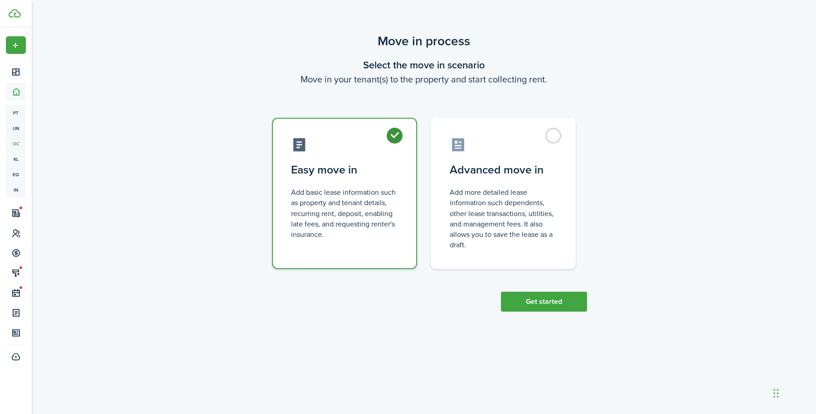
click at [531, 205] on control-radio-card-description "Add more detailed lease information such dependents, other lease transactions, …" at bounding box center [502, 218] width 107 height 63
radio input "false"
radio input "true"
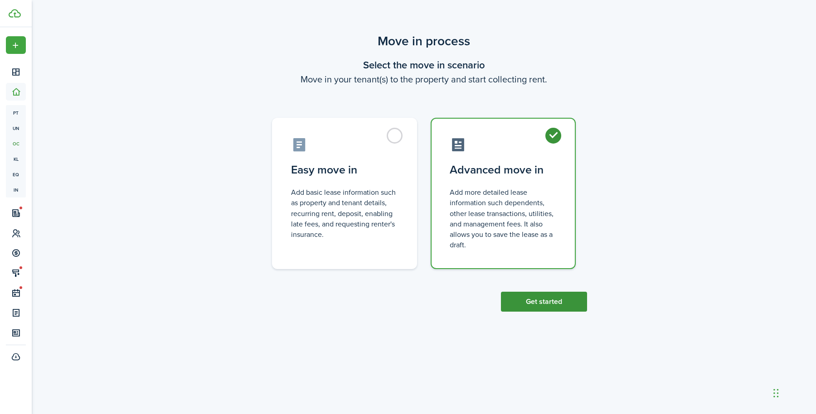
click at [549, 303] on button "Get started" at bounding box center [544, 302] width 86 height 20
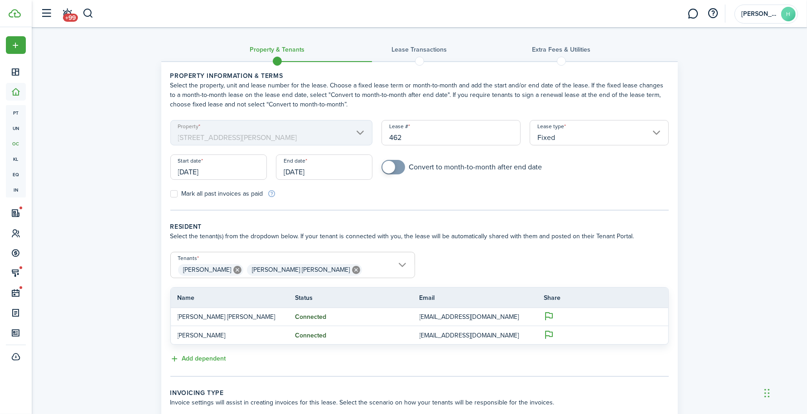
click at [253, 169] on input "[DATE]" at bounding box center [218, 167] width 97 height 25
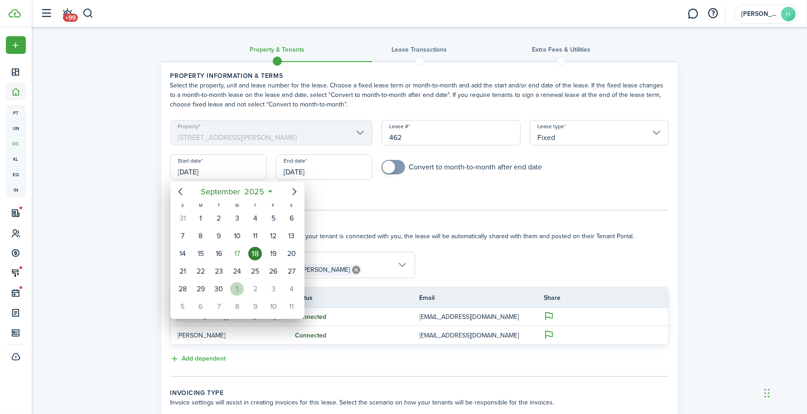
click at [236, 288] on div "1" at bounding box center [237, 289] width 14 height 14
type input "[DATE]"
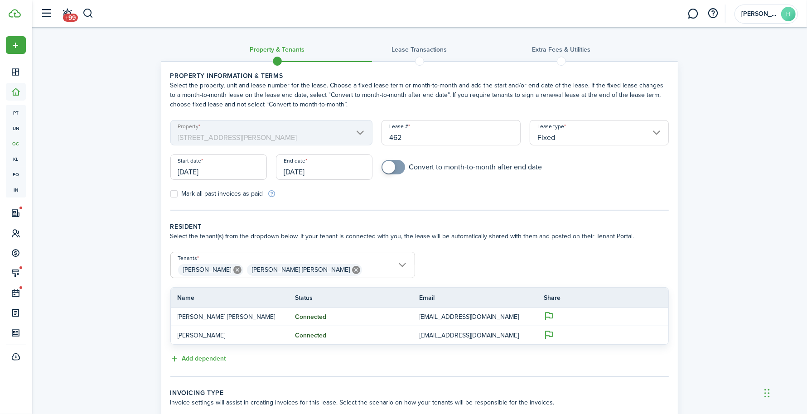
click at [346, 173] on input "[DATE]" at bounding box center [324, 167] width 97 height 25
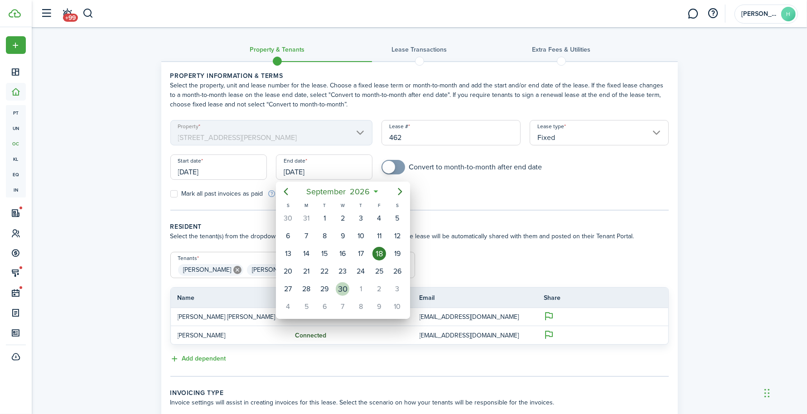
click at [340, 286] on div "30" at bounding box center [343, 289] width 14 height 14
type input "[DATE]"
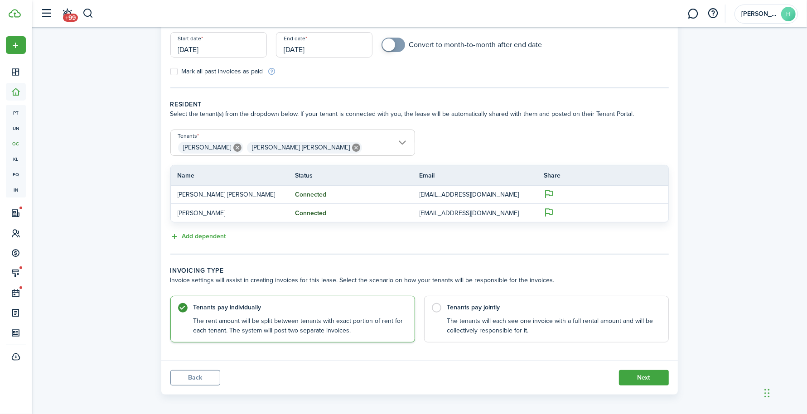
scroll to position [126, 0]
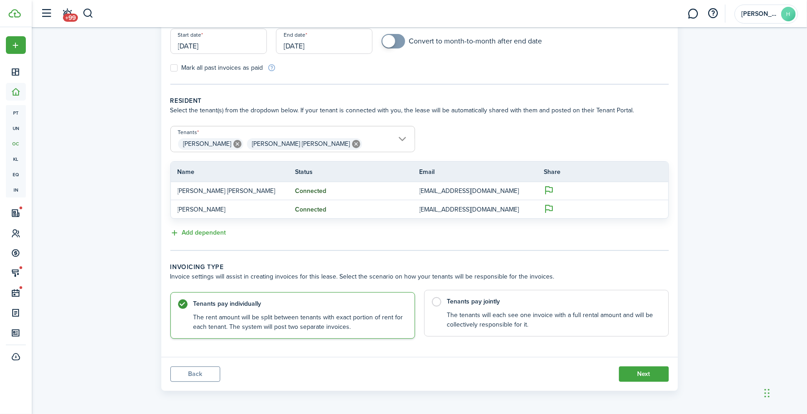
click at [466, 308] on label "Tenants pay jointly The tenants will each see one invoice with a full rental am…" at bounding box center [546, 313] width 245 height 47
radio input "false"
radio input "true"
click at [633, 375] on button "Next" at bounding box center [644, 374] width 50 height 15
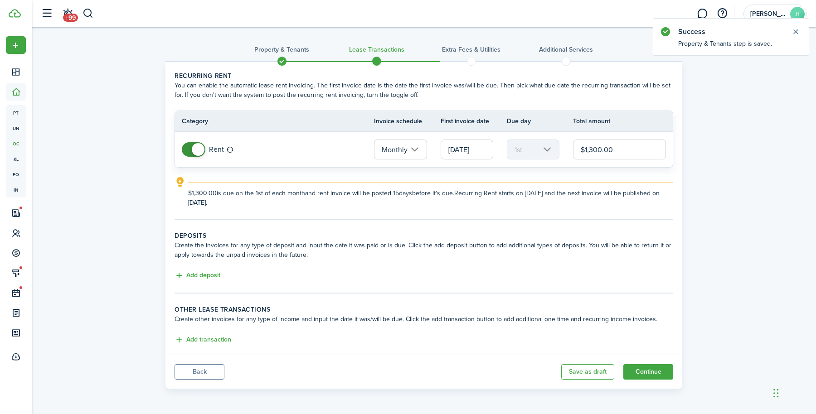
click at [608, 153] on input "$1,300.00" at bounding box center [619, 150] width 93 height 20
click at [613, 159] on input "$1,575" at bounding box center [619, 150] width 93 height 20
click at [613, 159] on td "$1,575" at bounding box center [623, 149] width 100 height 24
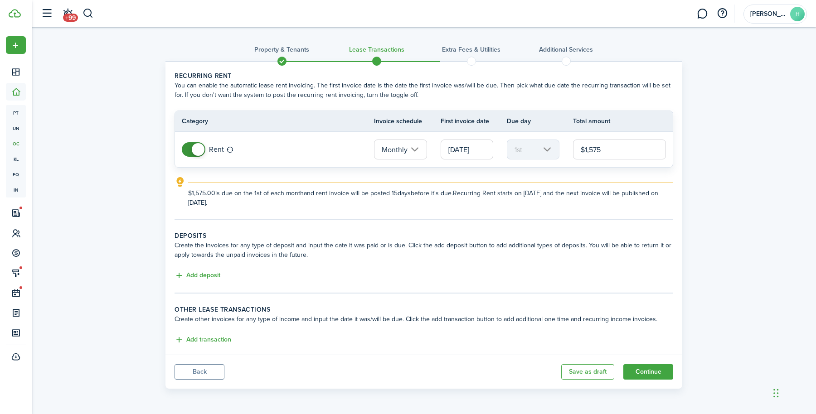
click at [616, 157] on input "$1,575" at bounding box center [619, 150] width 93 height 20
type input "$1,575.00"
click at [203, 274] on button "Add deposit" at bounding box center [197, 275] width 46 height 10
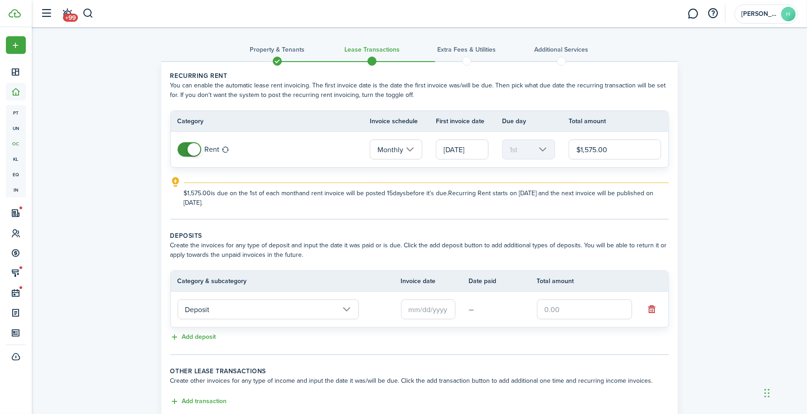
click at [420, 307] on input "text" at bounding box center [428, 309] width 54 height 20
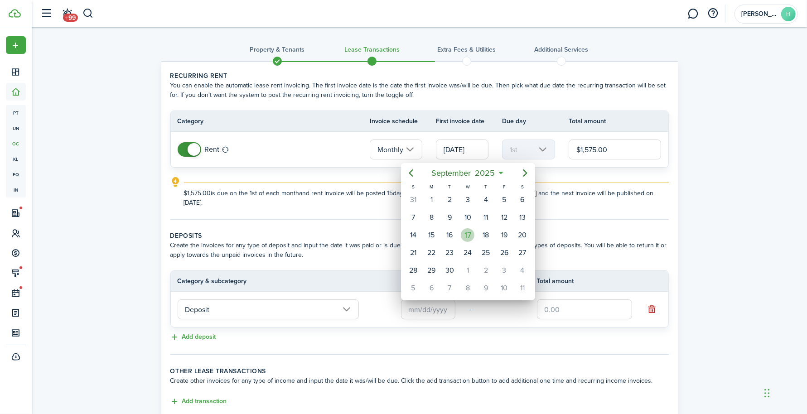
click at [469, 229] on div "17" at bounding box center [468, 235] width 14 height 14
type input "[DATE]"
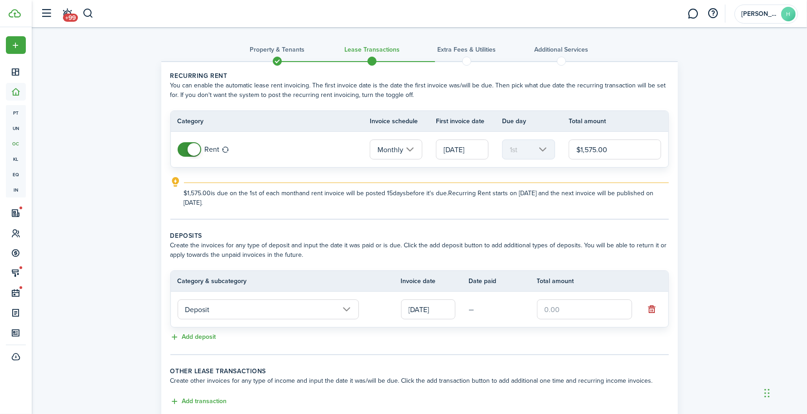
click at [573, 308] on input "text" at bounding box center [584, 309] width 95 height 20
paste input "$1,575"
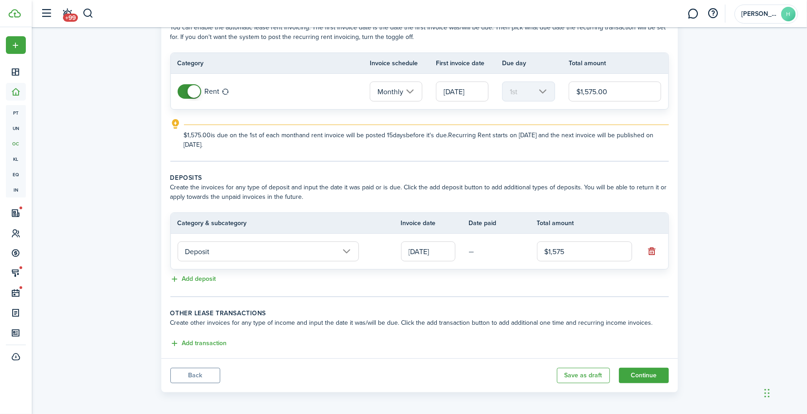
scroll to position [59, 0]
type input "$1,575.00"
click at [208, 277] on button "Add deposit" at bounding box center [193, 278] width 46 height 10
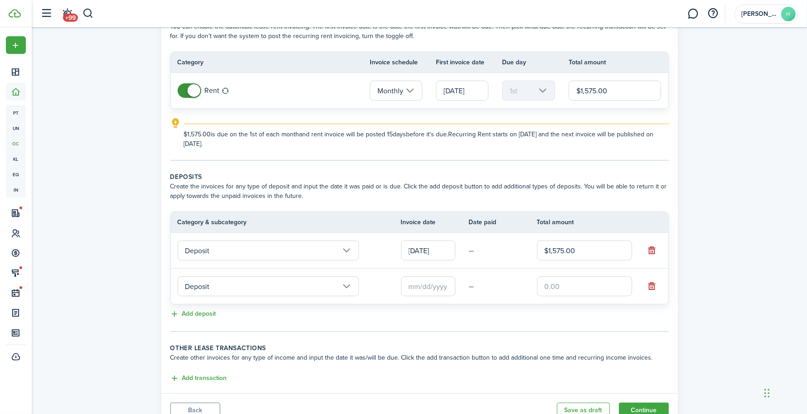
click at [219, 288] on input "Deposit" at bounding box center [268, 286] width 181 height 20
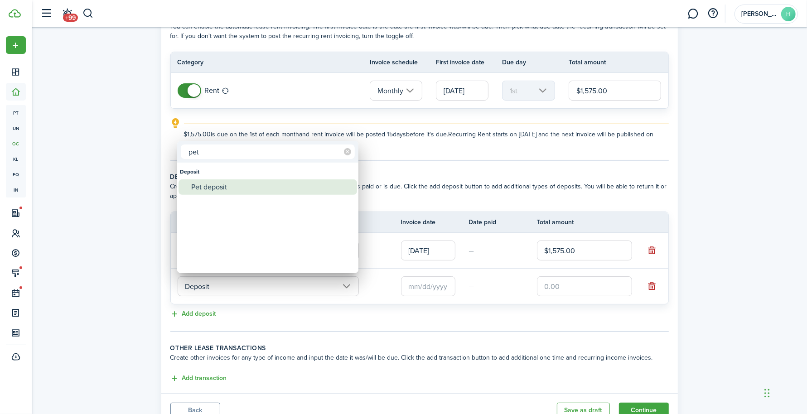
type input "pet"
click at [228, 188] on div "Pet deposit" at bounding box center [271, 186] width 160 height 15
type input "Deposit / Pet deposit"
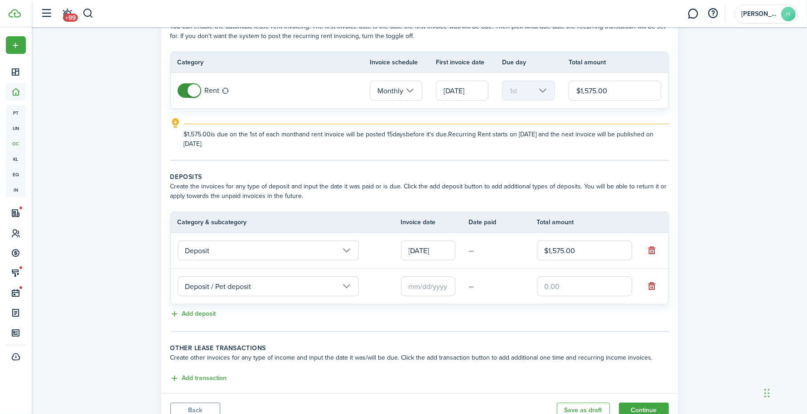
click at [412, 285] on input "text" at bounding box center [428, 286] width 54 height 20
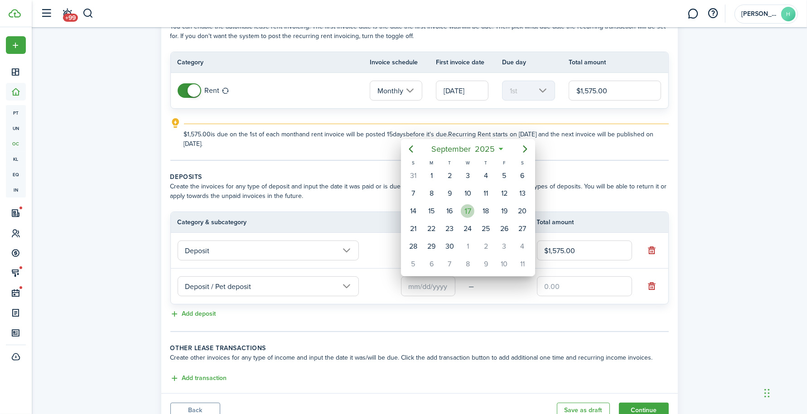
click at [468, 213] on div "17" at bounding box center [468, 211] width 14 height 14
type input "[DATE]"
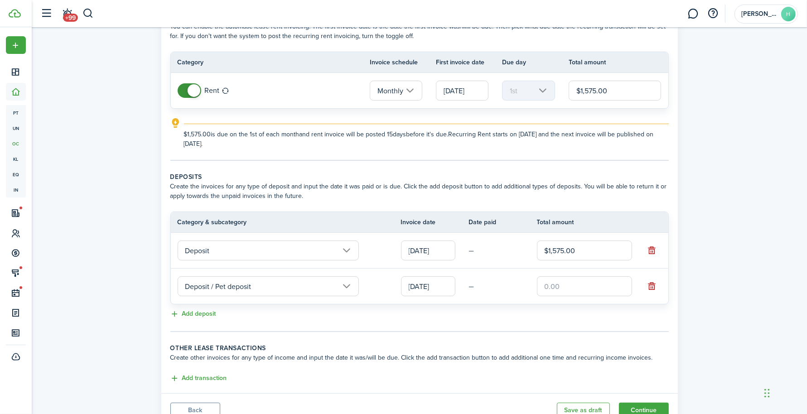
click at [584, 281] on input "text" at bounding box center [584, 286] width 95 height 20
type input "$50.00"
click at [547, 315] on div "Add deposit" at bounding box center [419, 314] width 498 height 11
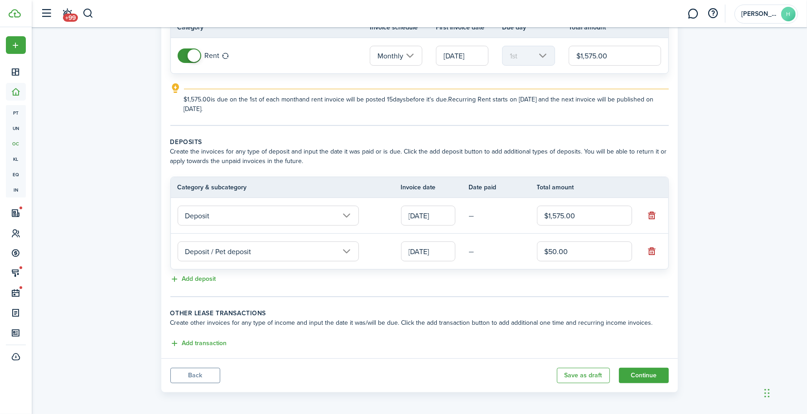
scroll to position [95, 0]
click at [212, 341] on button "Add transaction" at bounding box center [198, 343] width 57 height 10
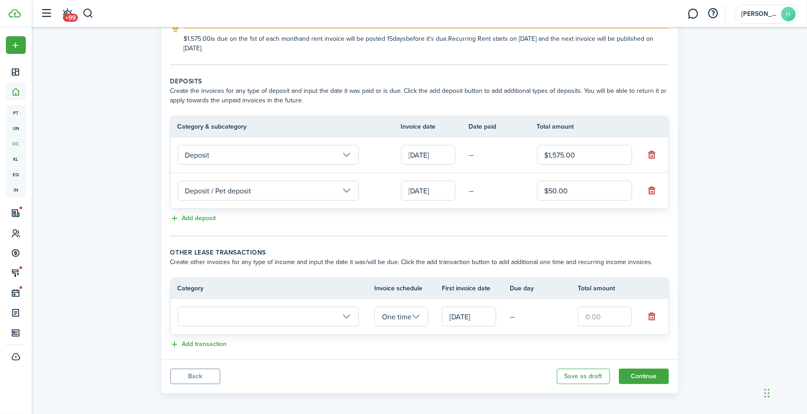
scroll to position [156, 0]
click at [347, 312] on input "text" at bounding box center [268, 315] width 181 height 20
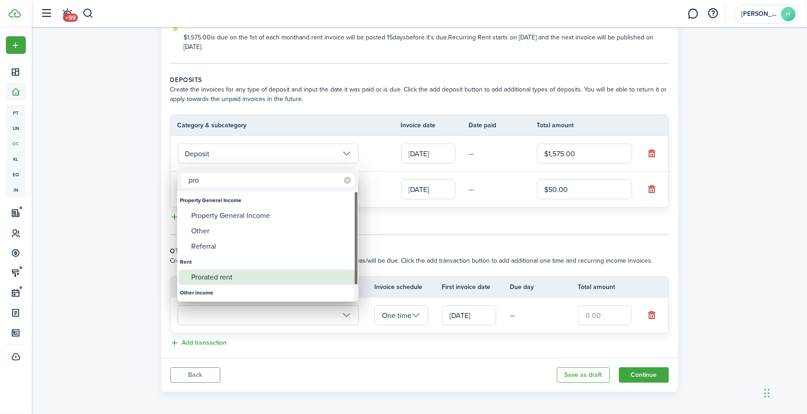
type input "pro"
click at [288, 276] on div "Prorated rent" at bounding box center [271, 277] width 160 height 15
type input "Rent / Prorated rent"
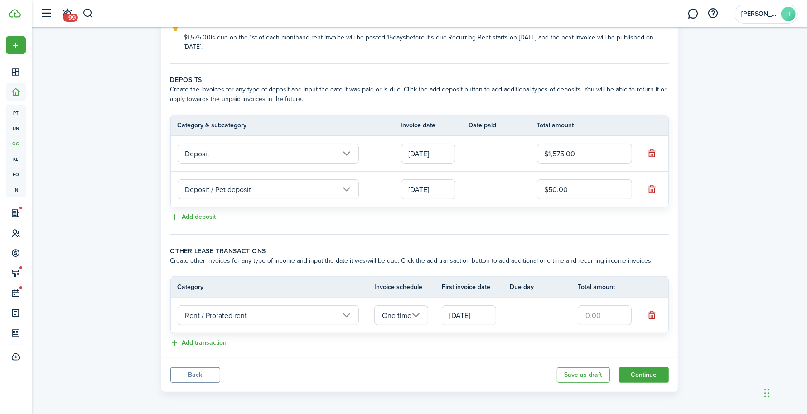
click at [466, 315] on input "[DATE]" at bounding box center [469, 315] width 54 height 20
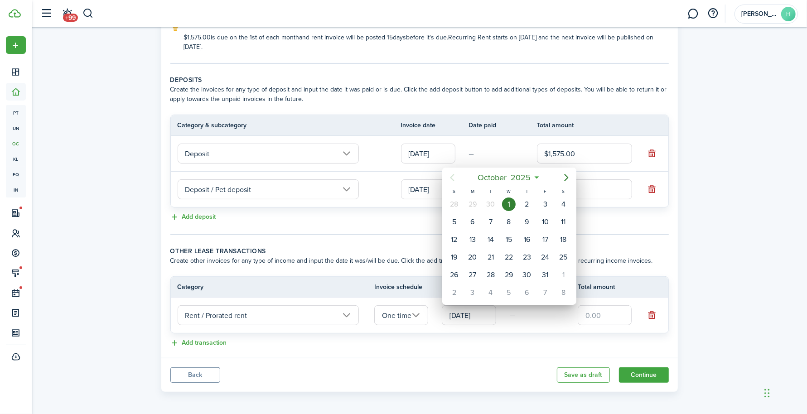
click at [600, 236] on div at bounding box center [404, 207] width 952 height 559
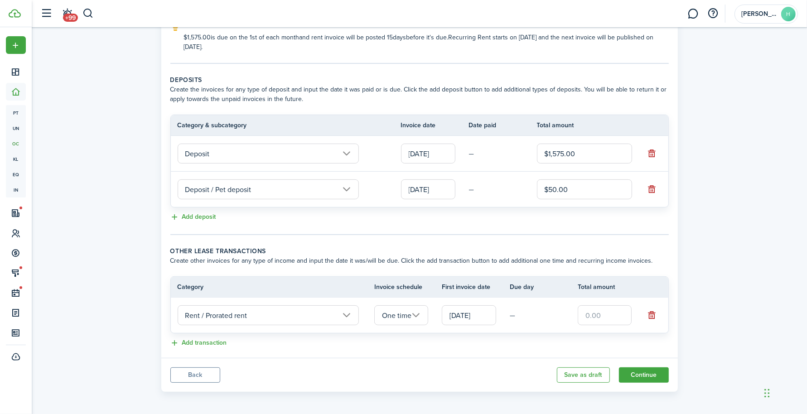
click at [598, 312] on input "text" at bounding box center [605, 315] width 54 height 20
drag, startPoint x: 521, startPoint y: 373, endPoint x: 516, endPoint y: 370, distance: 6.1
click at [521, 373] on panel-main-footer "Back Save as draft Continue" at bounding box center [419, 375] width 517 height 34
paste input "$693.33"
type input "$693.33"
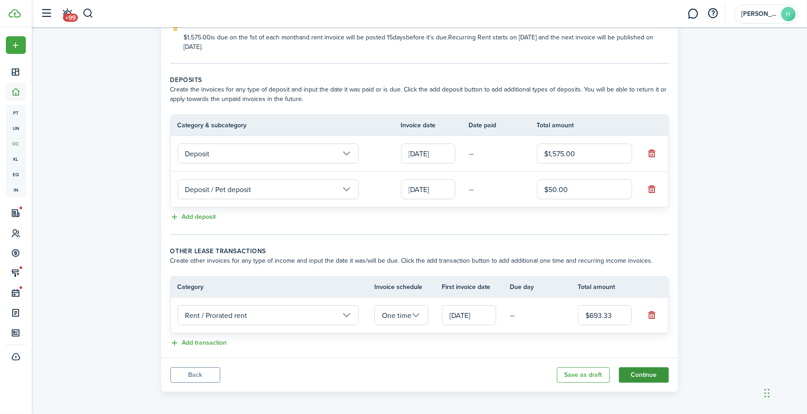
click at [637, 371] on button "Continue" at bounding box center [644, 374] width 50 height 15
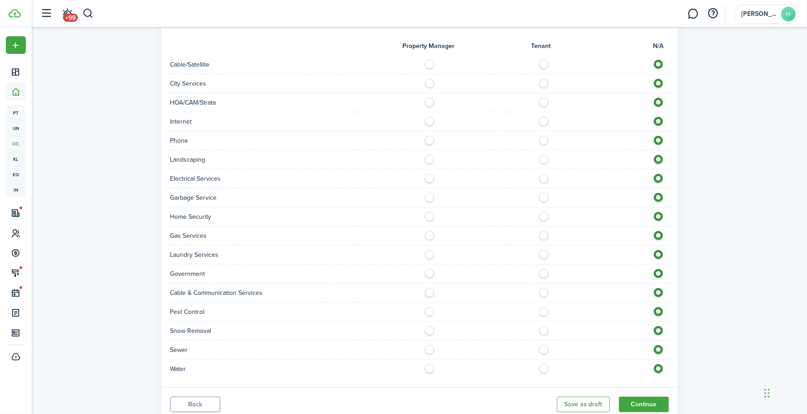
scroll to position [688, 0]
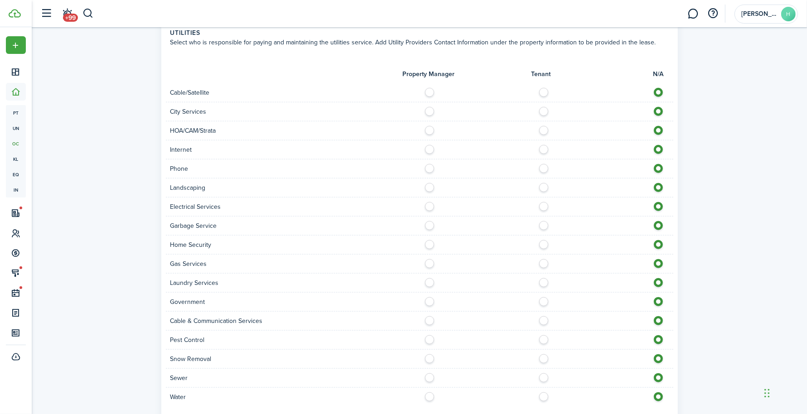
click at [542, 92] on label at bounding box center [546, 90] width 16 height 5
radio input "true"
click at [545, 148] on label at bounding box center [546, 147] width 16 height 5
radio input "true"
click at [544, 169] on label at bounding box center [546, 166] width 16 height 5
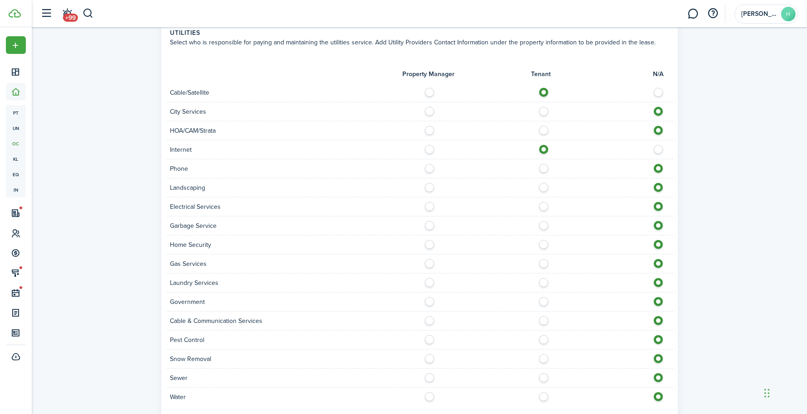
radio input "true"
click at [545, 188] on label at bounding box center [546, 185] width 16 height 5
radio input "true"
click at [536, 211] on div "Electrical Services" at bounding box center [419, 207] width 507 height 19
click at [541, 206] on label at bounding box center [546, 204] width 16 height 5
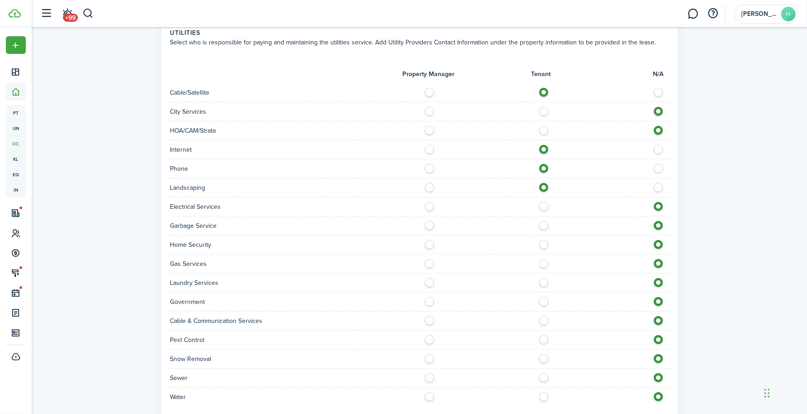
radio input "true"
click at [545, 225] on label at bounding box center [546, 223] width 16 height 5
radio input "true"
click at [545, 245] on label at bounding box center [546, 242] width 16 height 5
radio input "true"
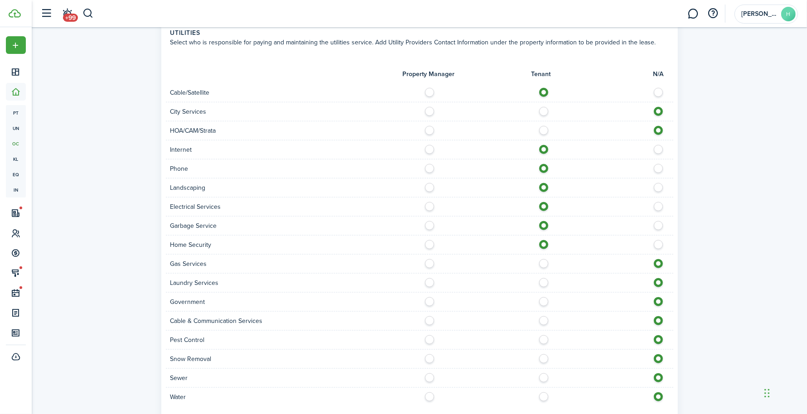
click at [544, 259] on label at bounding box center [546, 261] width 16 height 5
radio input "true"
click at [544, 278] on label at bounding box center [546, 280] width 16 height 5
radio input "true"
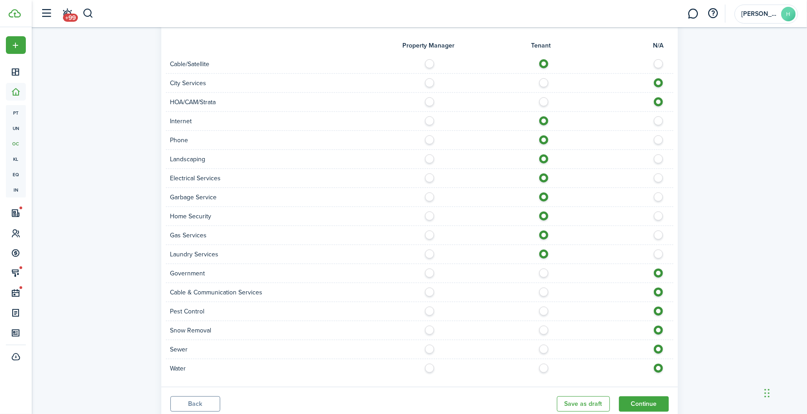
scroll to position [745, 0]
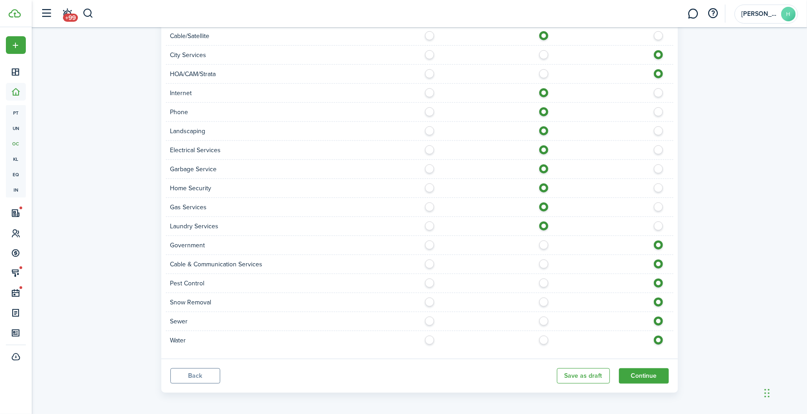
click at [546, 260] on label at bounding box center [546, 262] width 16 height 5
radio input "true"
click at [544, 302] on label at bounding box center [546, 300] width 16 height 5
radio input "true"
click at [544, 318] on label at bounding box center [546, 319] width 16 height 5
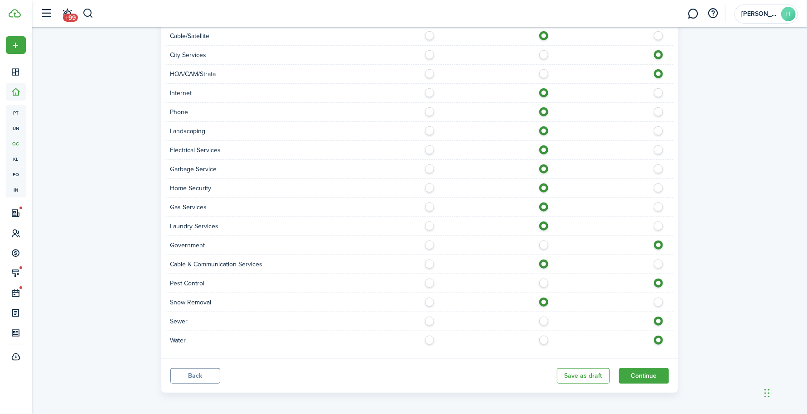
radio input "true"
click at [541, 336] on label at bounding box center [546, 338] width 16 height 5
radio input "true"
click at [647, 373] on button "Continue" at bounding box center [644, 375] width 50 height 15
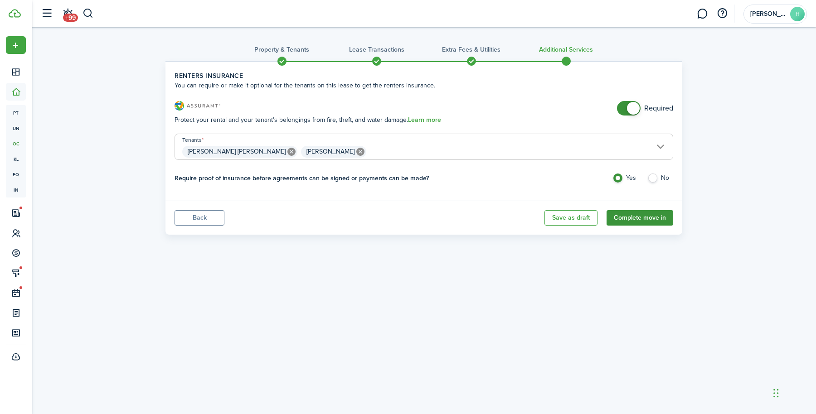
click at [648, 219] on button "Complete move in" at bounding box center [639, 217] width 67 height 15
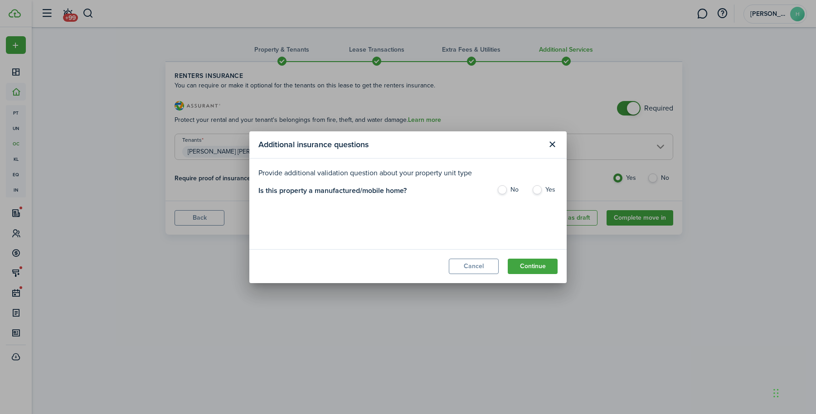
click at [506, 190] on label "No" at bounding box center [510, 192] width 26 height 14
radio input "true"
click at [526, 264] on button "Continue" at bounding box center [532, 266] width 50 height 15
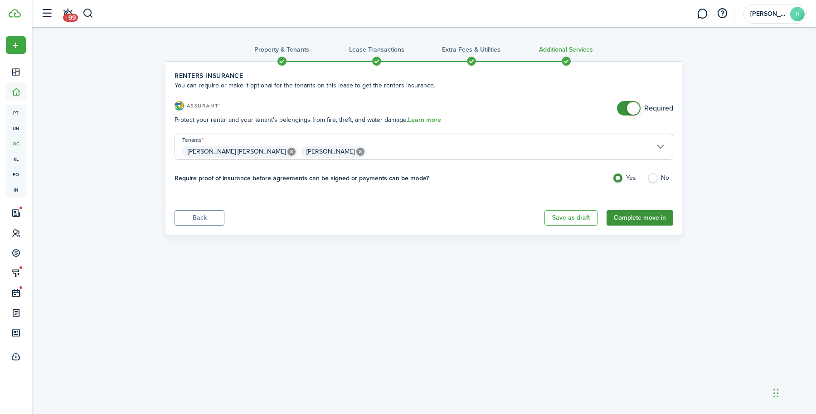
click at [630, 217] on button "Complete move in" at bounding box center [639, 217] width 67 height 15
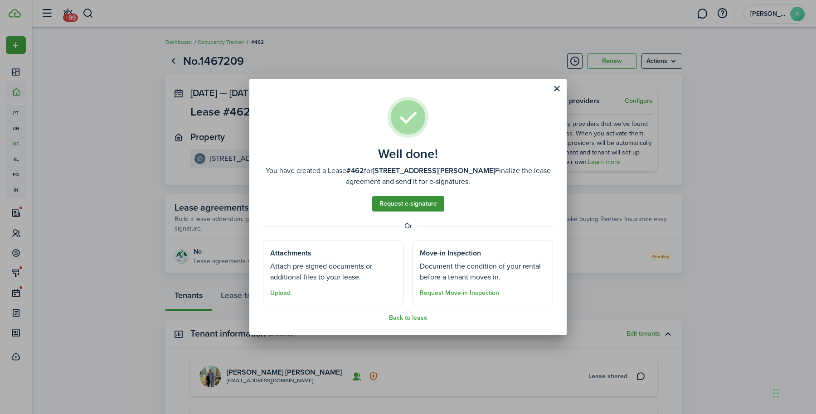
click at [417, 203] on link "Request e-signature" at bounding box center [408, 203] width 72 height 15
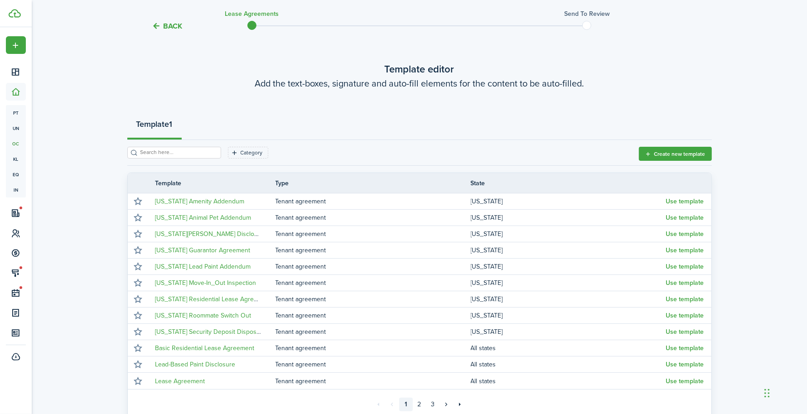
scroll to position [57, 0]
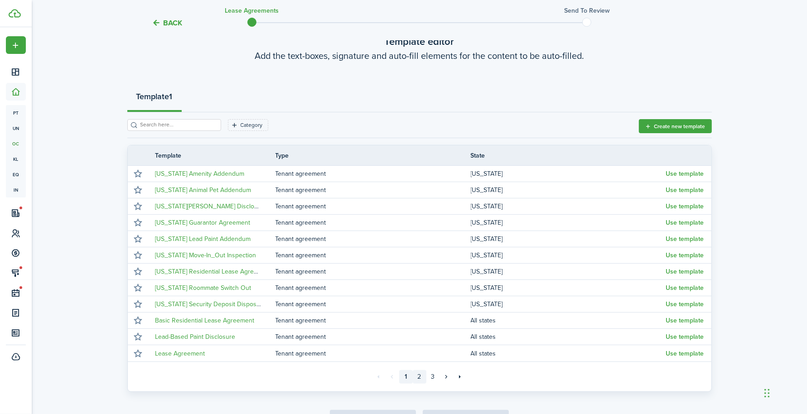
click at [420, 380] on link "2" at bounding box center [420, 377] width 14 height 14
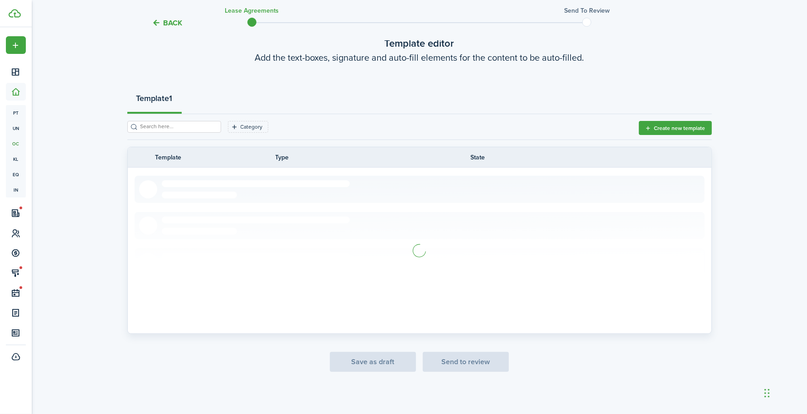
scroll to position [57, 0]
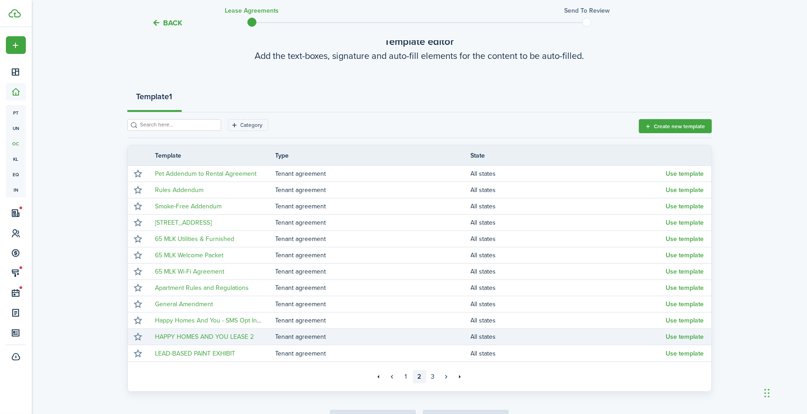
click at [249, 340] on td "HAPPY HOMES AND YOU LEASE 2" at bounding box center [212, 337] width 127 height 12
click at [248, 338] on link "HAPPY HOMES AND YOU LEASE 2" at bounding box center [204, 337] width 99 height 10
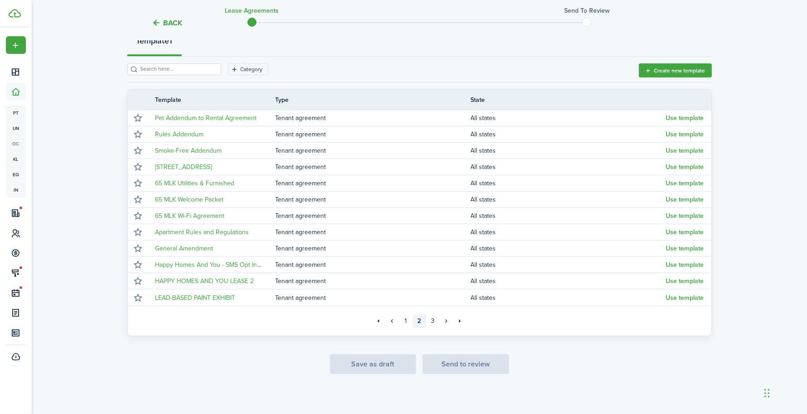
scroll to position [115, 0]
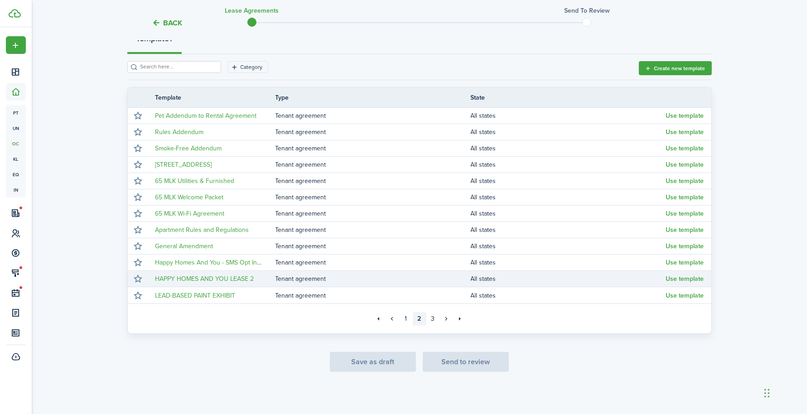
click at [681, 282] on td "Use template" at bounding box center [688, 279] width 45 height 12
click at [681, 281] on button "Use template" at bounding box center [685, 278] width 38 height 7
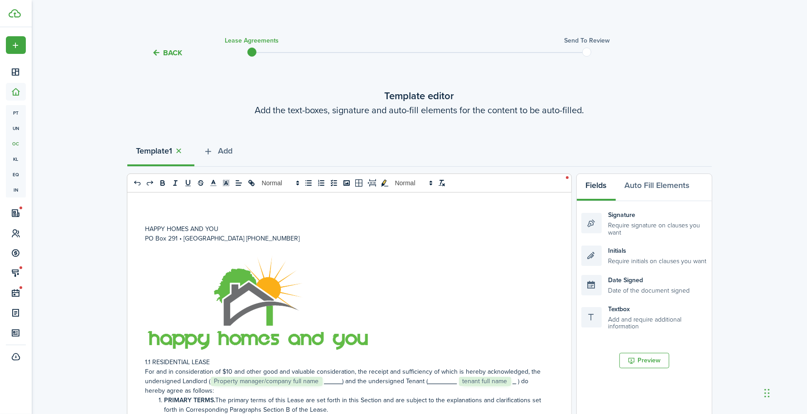
scroll to position [1, 0]
click at [227, 151] on span "Add" at bounding box center [225, 152] width 14 height 12
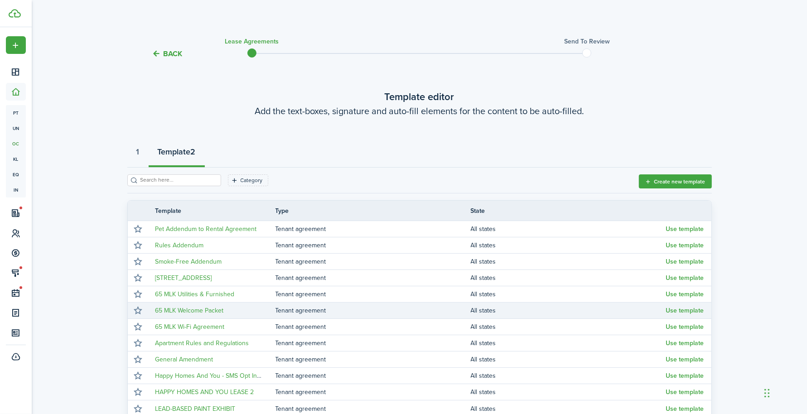
scroll to position [58, 0]
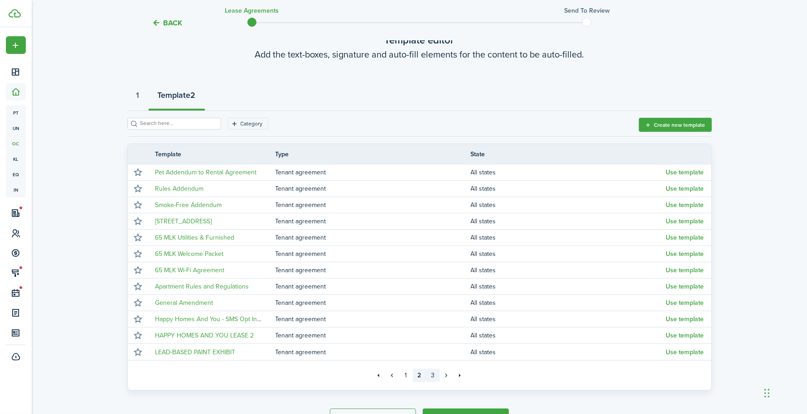
click at [434, 377] on link "3" at bounding box center [433, 376] width 14 height 14
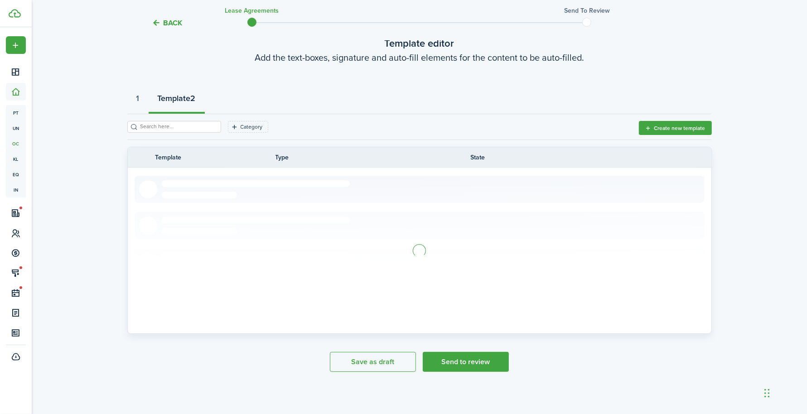
scroll to position [58, 0]
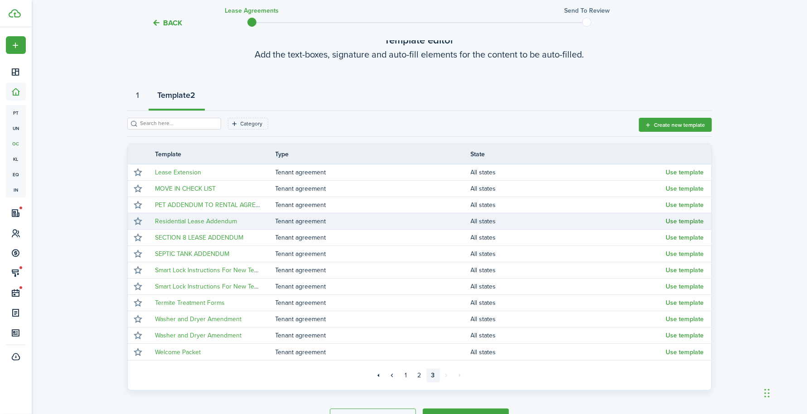
click at [689, 220] on button "Use template" at bounding box center [685, 221] width 38 height 7
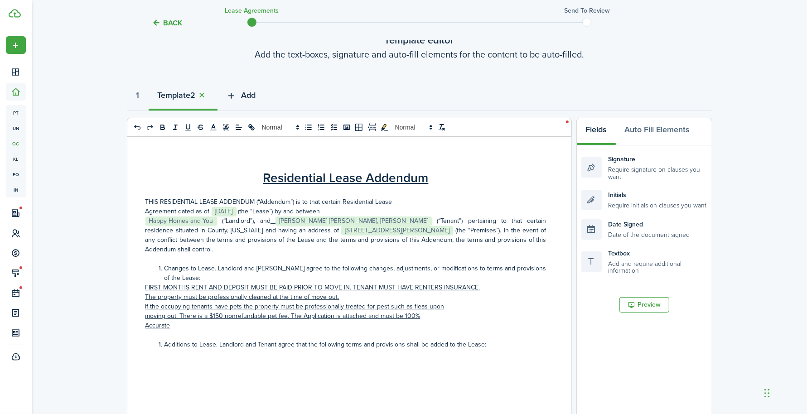
click at [256, 100] on span "Add" at bounding box center [248, 95] width 14 height 12
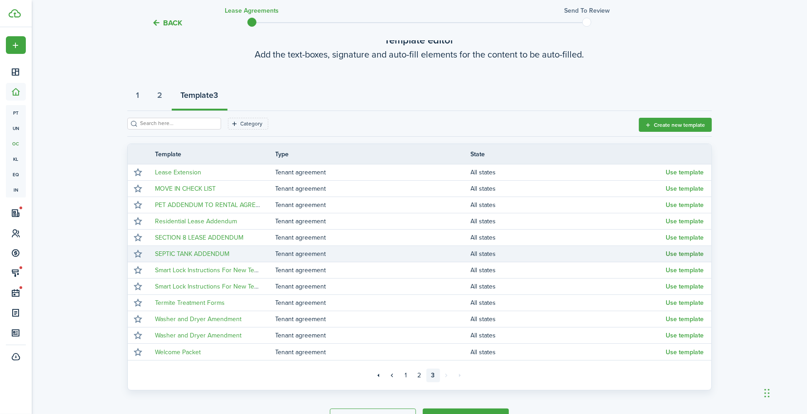
click at [691, 254] on button "Use template" at bounding box center [685, 254] width 38 height 7
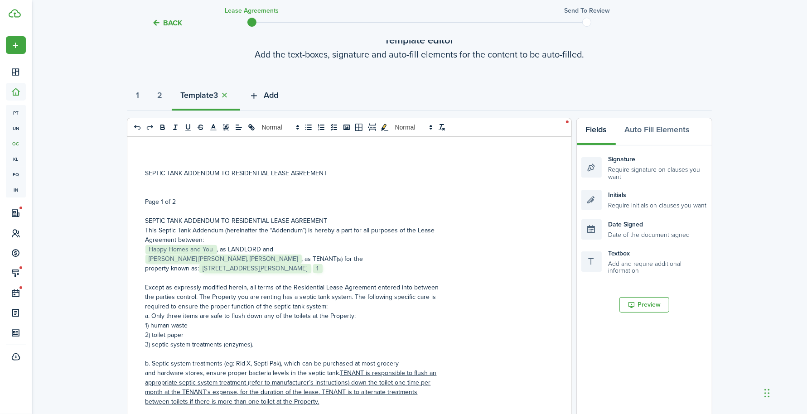
click at [270, 94] on button "Add" at bounding box center [264, 97] width 48 height 27
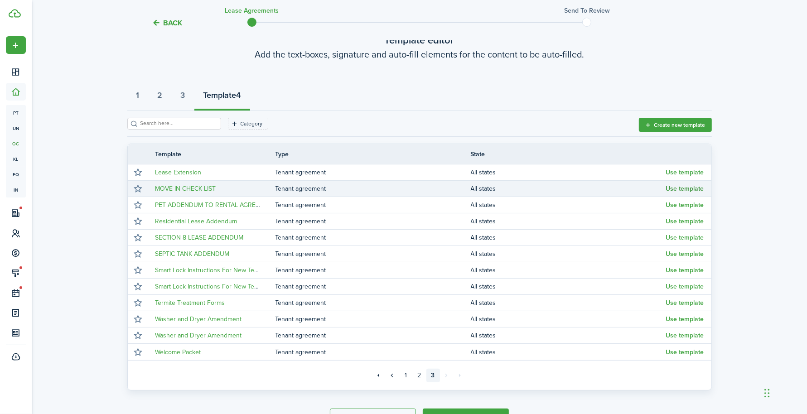
click at [684, 189] on button "Use template" at bounding box center [685, 188] width 38 height 7
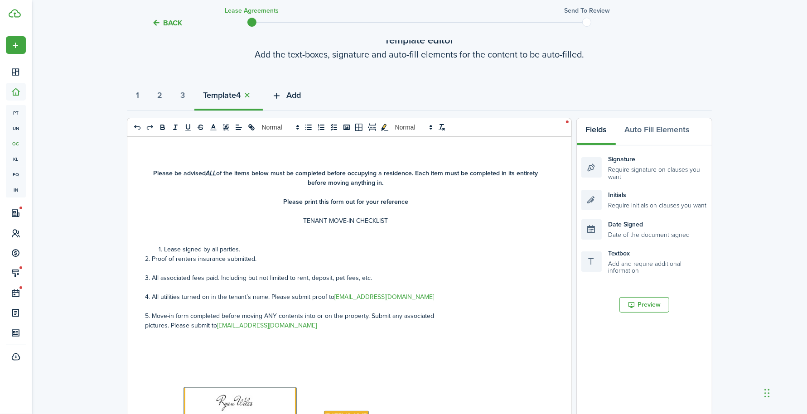
click at [297, 95] on span "Add" at bounding box center [294, 95] width 14 height 12
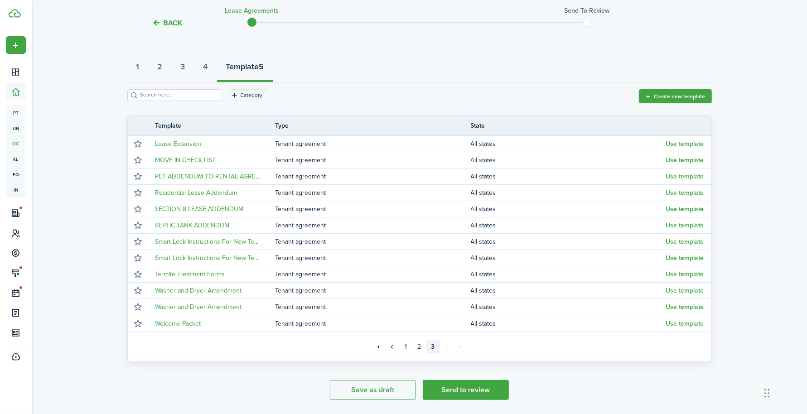
scroll to position [115, 0]
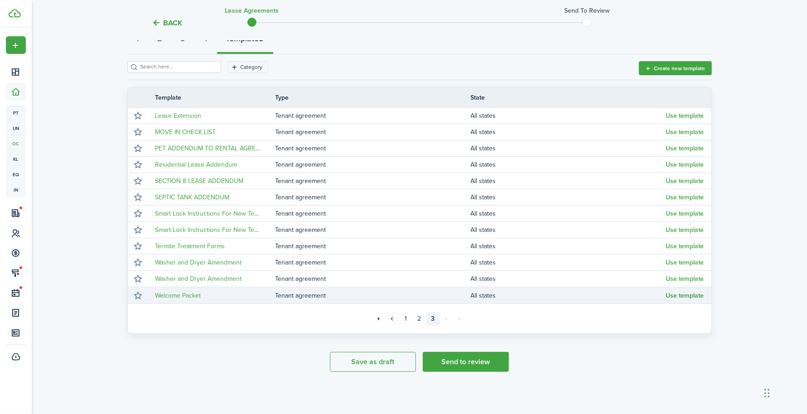
click at [680, 294] on button "Use template" at bounding box center [685, 295] width 38 height 7
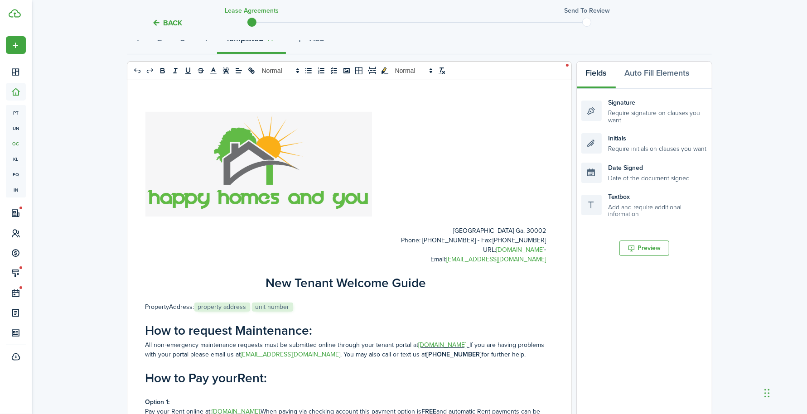
scroll to position [58, 0]
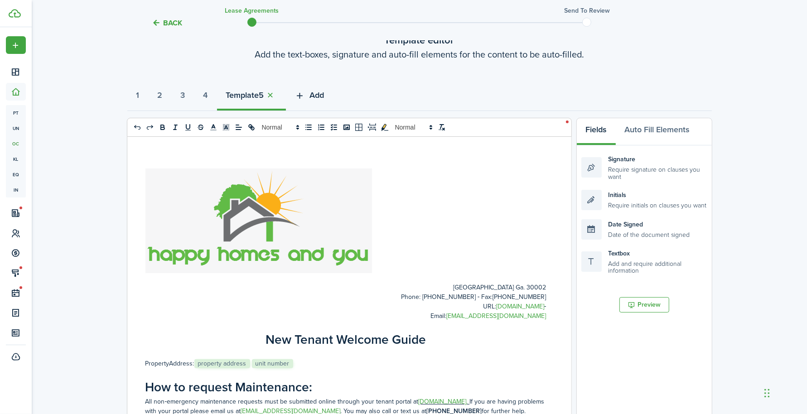
click at [324, 100] on span "Add" at bounding box center [317, 95] width 14 height 12
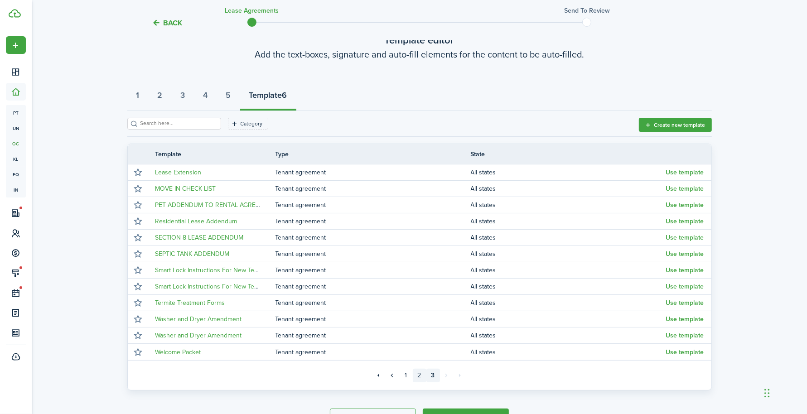
click at [422, 376] on link "2" at bounding box center [420, 376] width 14 height 14
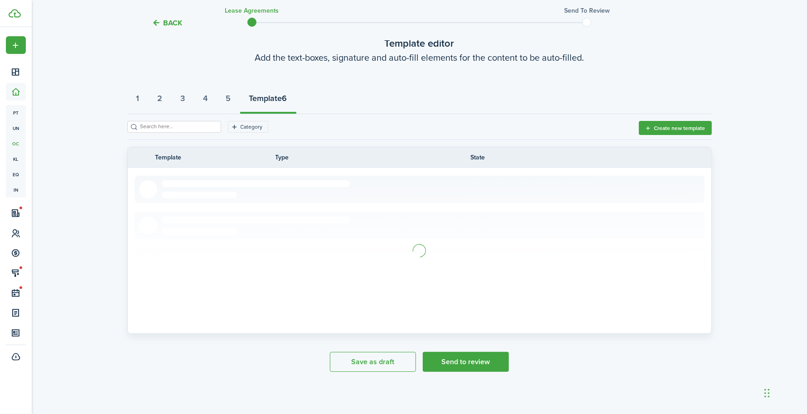
scroll to position [58, 0]
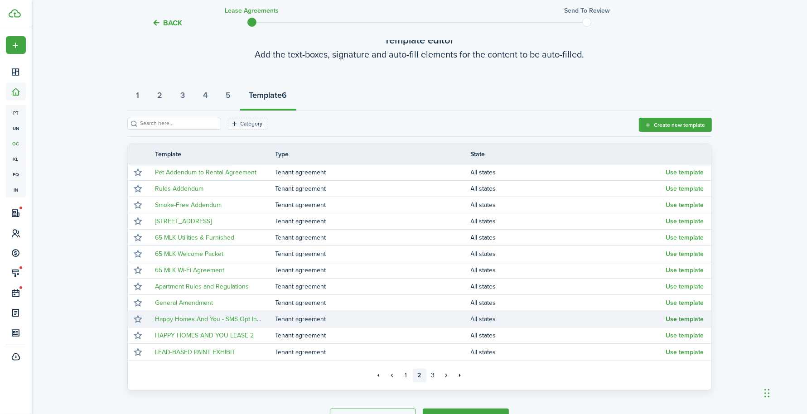
click at [671, 316] on button "Use template" at bounding box center [685, 319] width 38 height 7
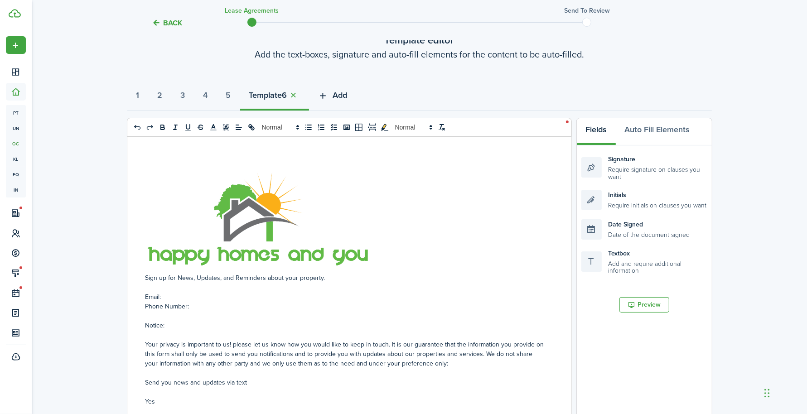
click at [347, 93] on span "Add" at bounding box center [340, 95] width 14 height 12
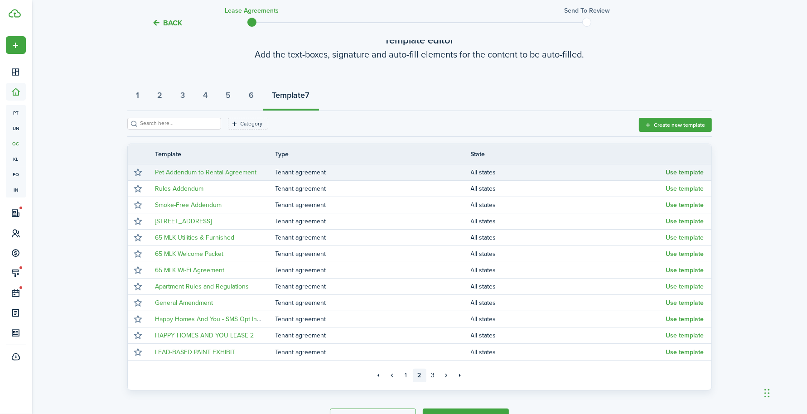
click at [685, 173] on button "Use template" at bounding box center [685, 172] width 38 height 7
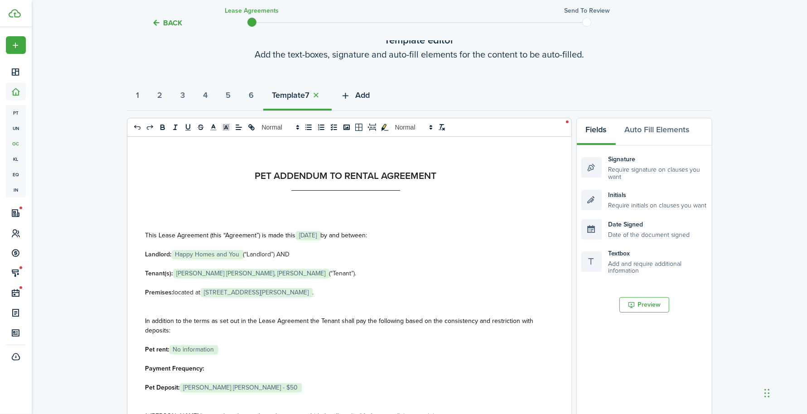
click at [370, 91] on span "Add" at bounding box center [363, 95] width 14 height 12
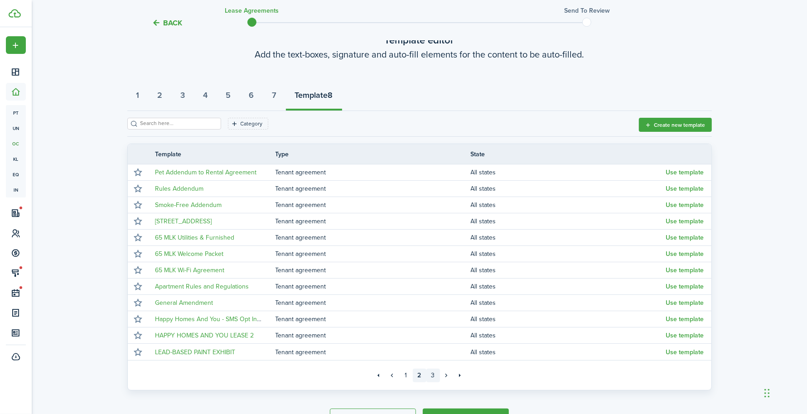
click at [430, 373] on link "3" at bounding box center [433, 376] width 14 height 14
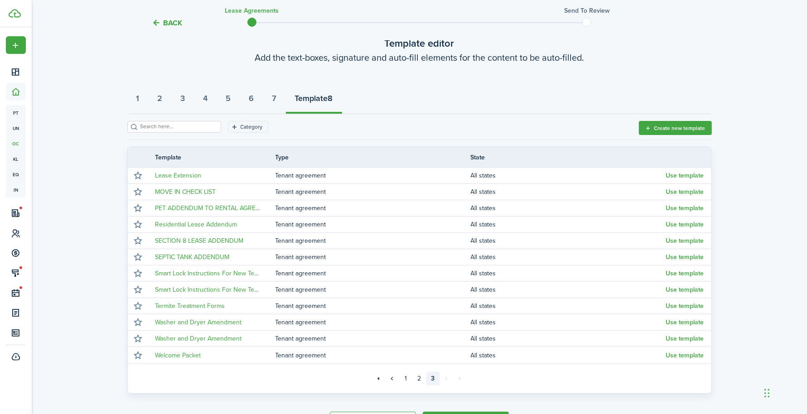
scroll to position [58, 0]
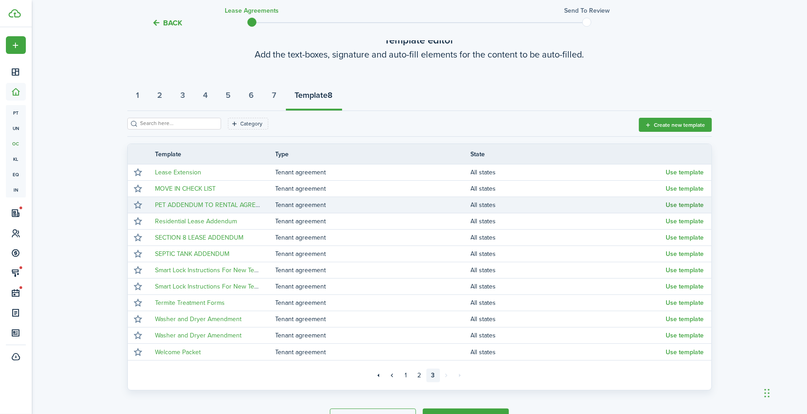
click at [677, 206] on button "Use template" at bounding box center [685, 205] width 38 height 7
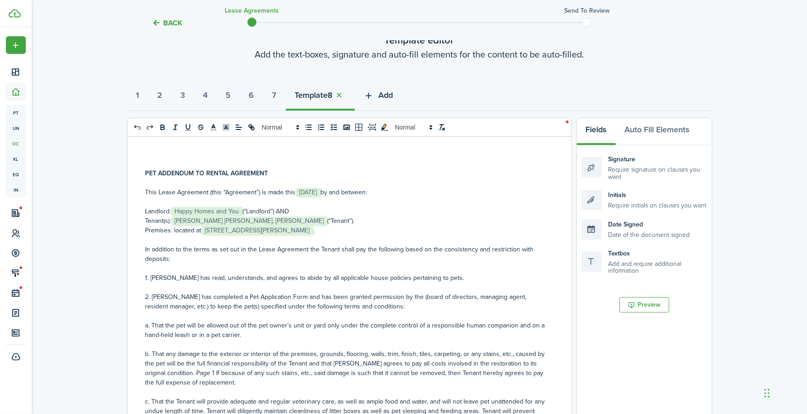
click at [393, 100] on span "Add" at bounding box center [386, 95] width 14 height 12
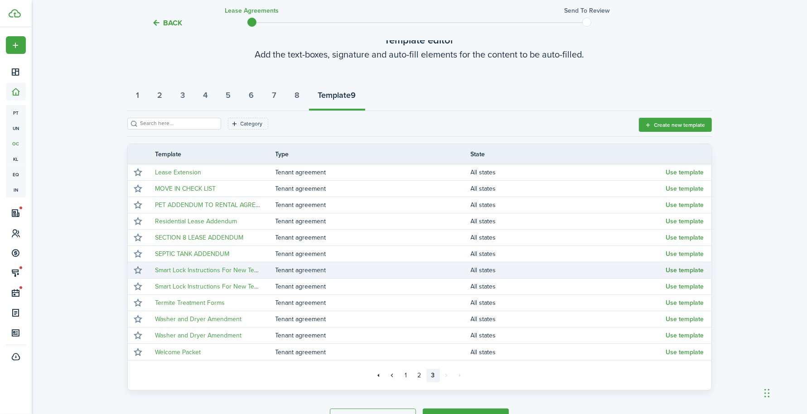
click at [693, 270] on button "Use template" at bounding box center [685, 270] width 38 height 7
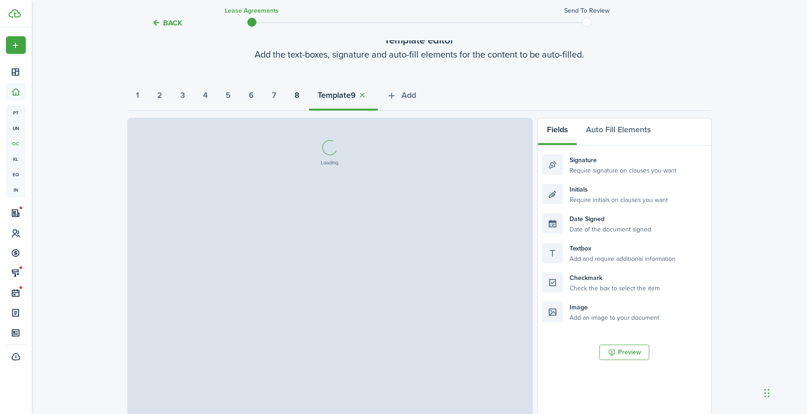
select select "fit"
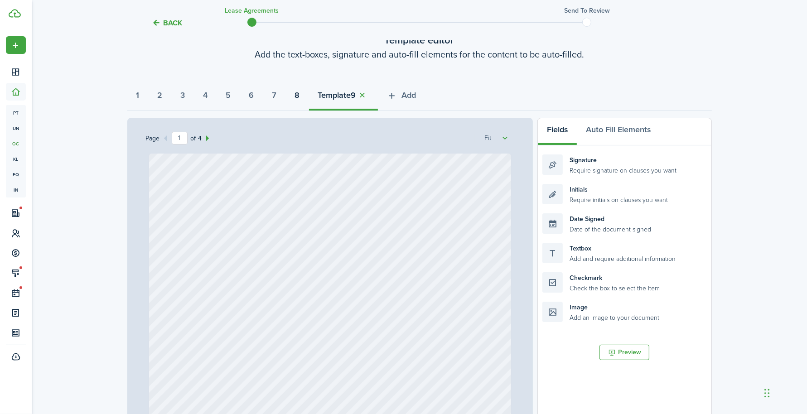
click at [309, 99] on button "8" at bounding box center [297, 97] width 23 height 27
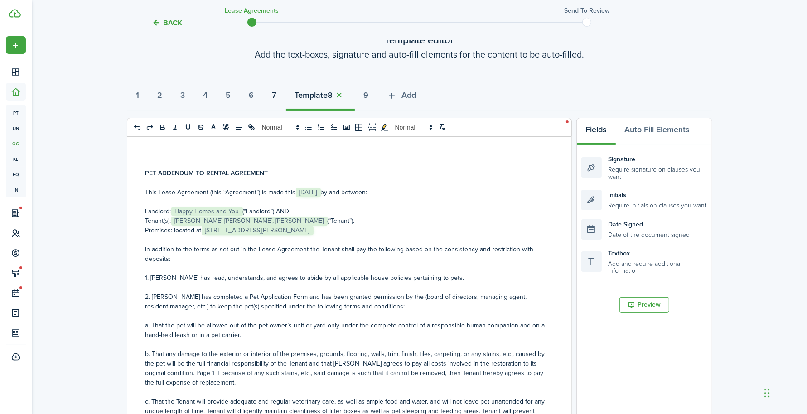
click at [277, 93] on strong "7" at bounding box center [274, 95] width 5 height 12
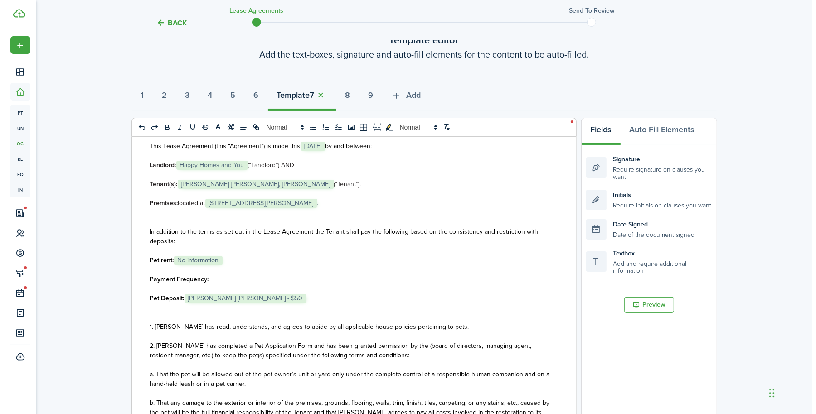
scroll to position [113, 0]
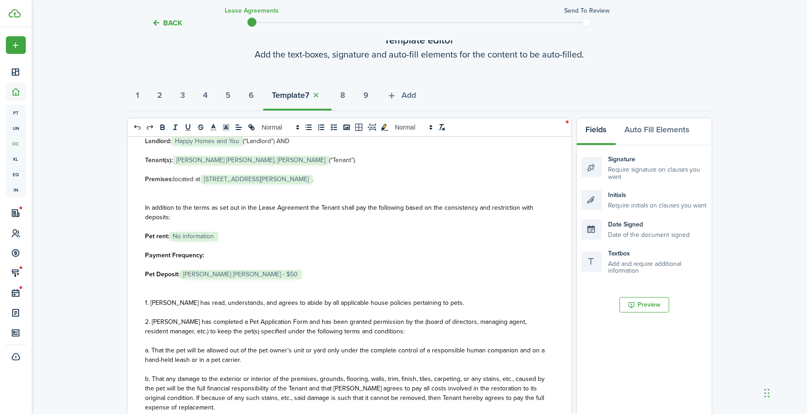
click at [174, 29] on tc-wizard-header "Back Lease Agreements Send to review" at bounding box center [420, 20] width 598 height 41
click at [177, 24] on button "Back" at bounding box center [167, 23] width 30 height 10
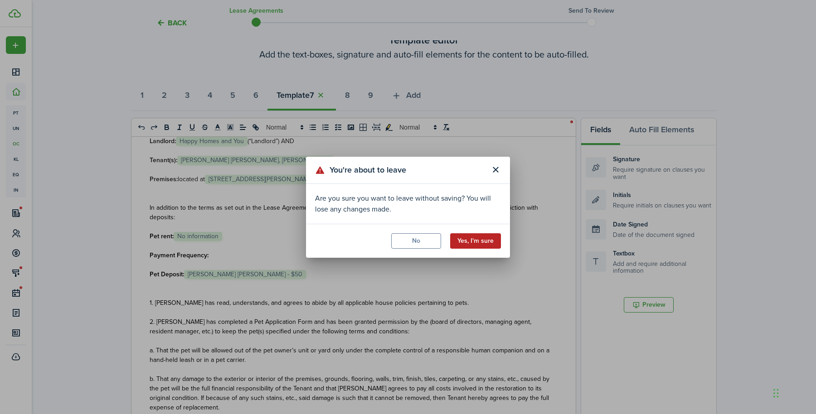
click at [468, 237] on button "Yes, I'm sure" at bounding box center [475, 240] width 51 height 15
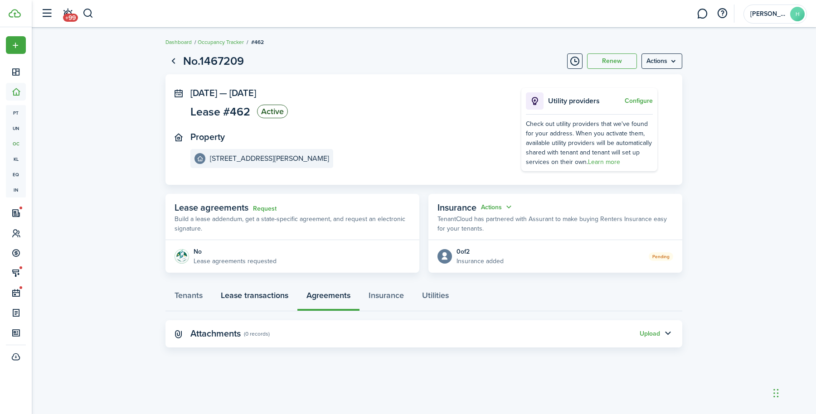
click at [268, 294] on link "Lease transactions" at bounding box center [255, 297] width 86 height 27
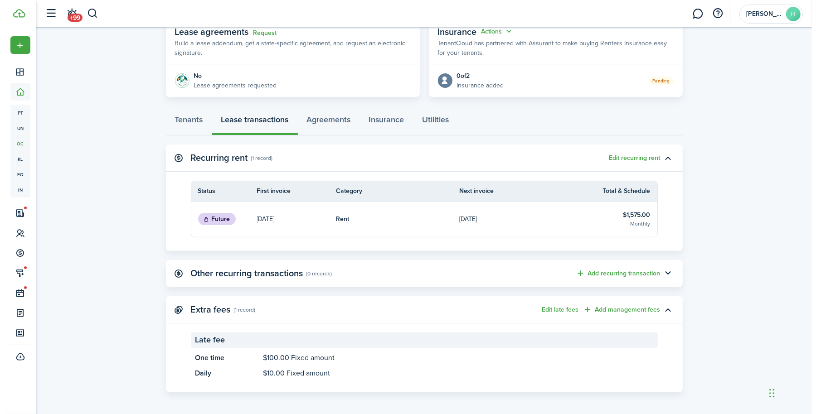
scroll to position [178, 0]
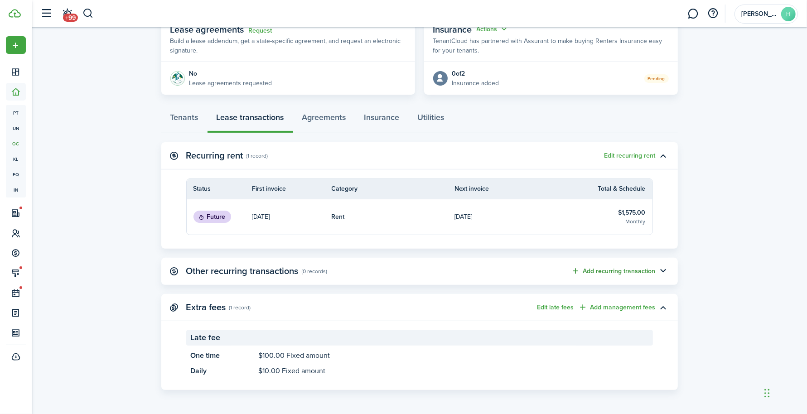
click at [605, 267] on button "Add recurring transaction" at bounding box center [613, 271] width 84 height 10
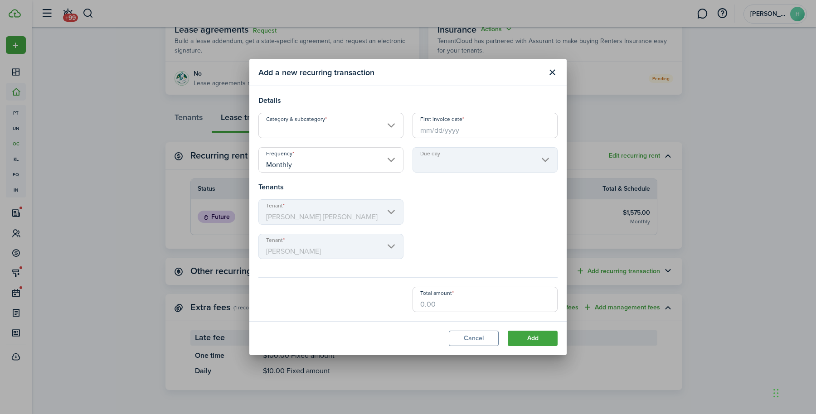
click at [333, 129] on input "Category & subcategory" at bounding box center [330, 125] width 145 height 25
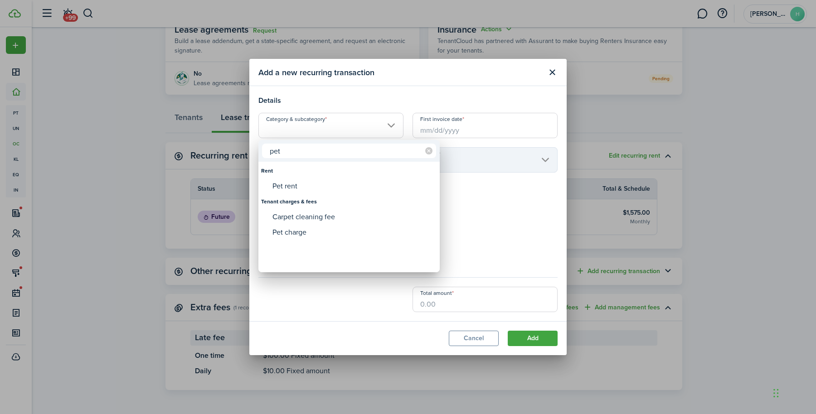
type input "pet"
click at [318, 176] on div "Rent" at bounding box center [349, 170] width 176 height 15
click at [314, 190] on div "Pet rent" at bounding box center [352, 186] width 160 height 15
type input "Rent / Pet rent"
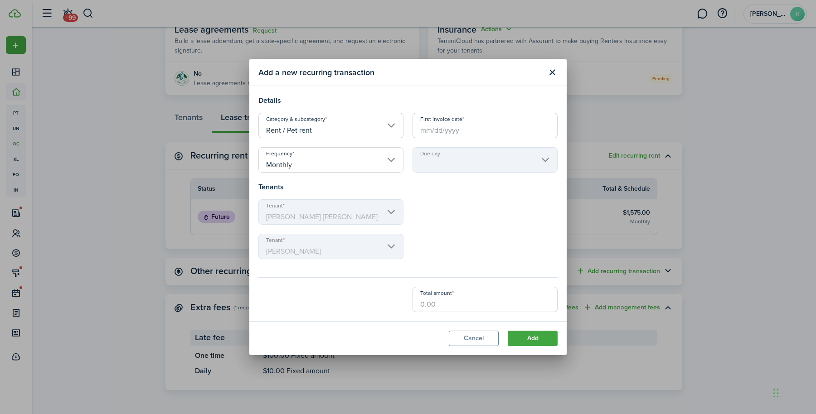
click at [435, 134] on input "First invoice date" at bounding box center [484, 125] width 145 height 25
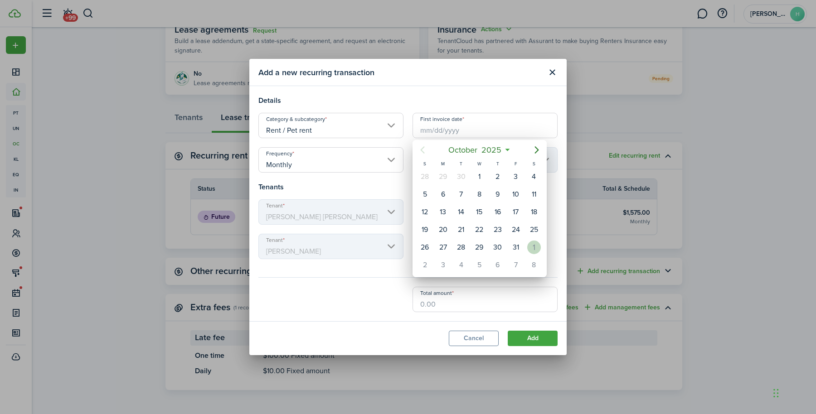
click at [538, 247] on div "1" at bounding box center [534, 248] width 14 height 14
type input "[DATE]"
type input "1st"
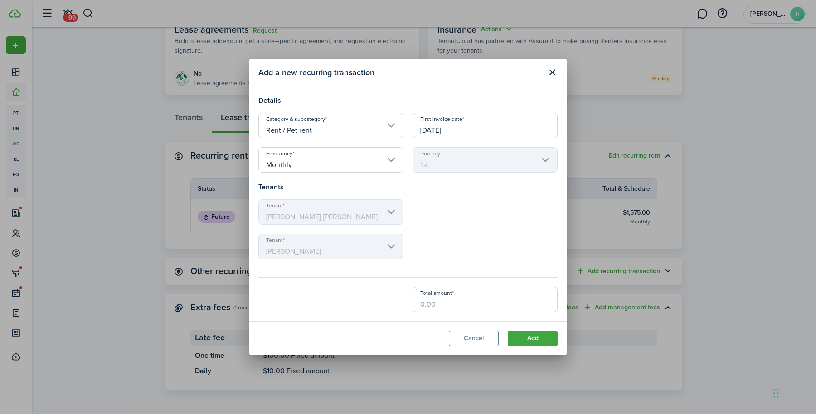
scroll to position [0, 0]
click at [467, 134] on input "[DATE]" at bounding box center [484, 125] width 145 height 25
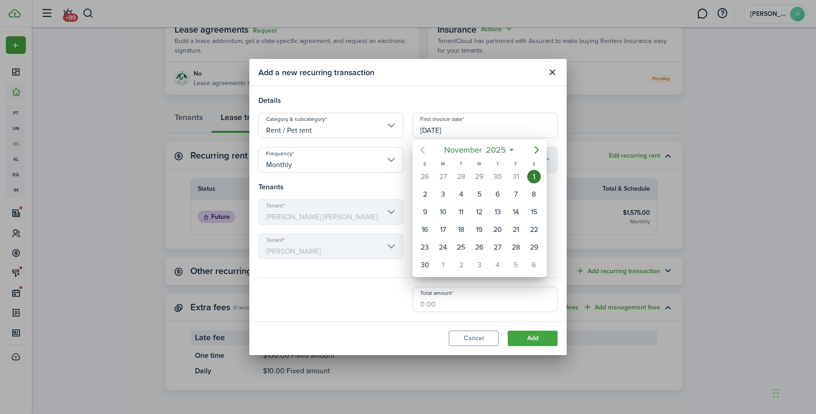
click at [424, 150] on icon "Previous page" at bounding box center [422, 150] width 11 height 11
click at [485, 175] on div "1" at bounding box center [479, 177] width 14 height 14
type input "[DATE]"
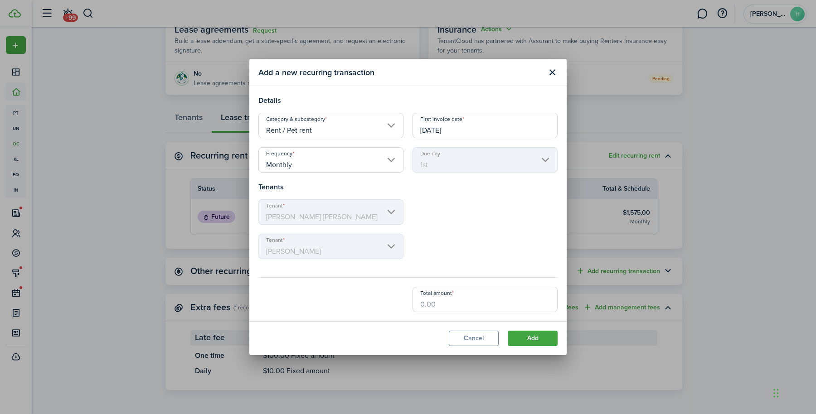
click at [510, 311] on input "Total amount" at bounding box center [484, 299] width 145 height 25
type input "$25.00"
click at [429, 343] on modal-footer "Cancel Add" at bounding box center [407, 338] width 317 height 34
click at [545, 338] on button "Add" at bounding box center [532, 338] width 50 height 15
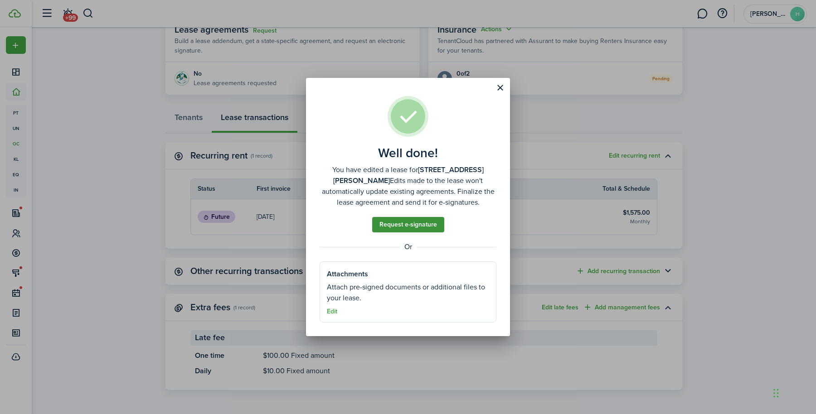
click at [425, 228] on link "Request e-signature" at bounding box center [408, 224] width 72 height 15
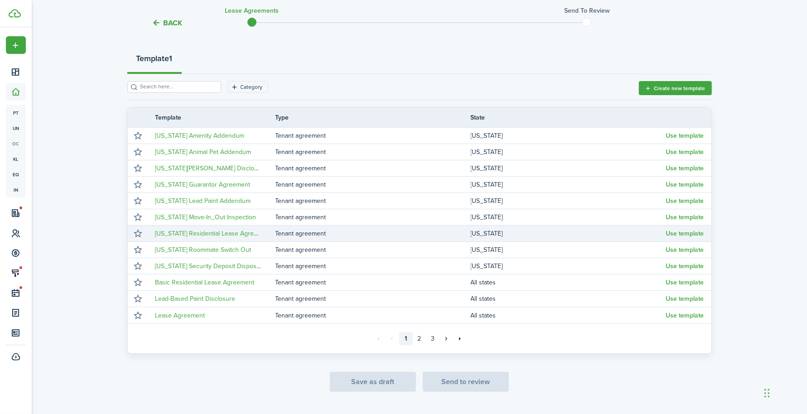
scroll to position [115, 0]
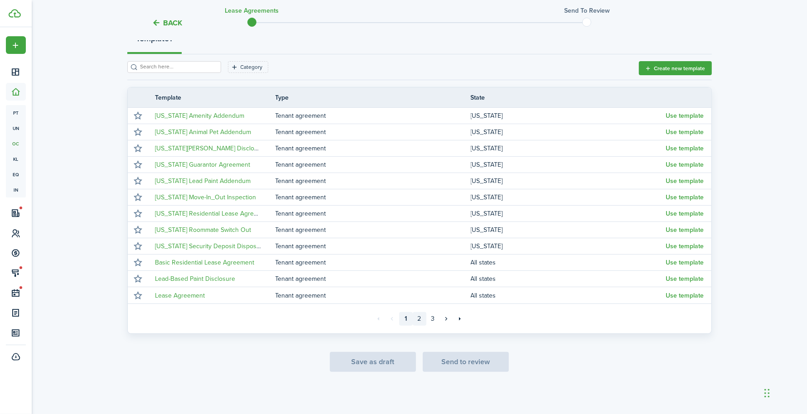
click at [420, 319] on link "2" at bounding box center [420, 319] width 14 height 14
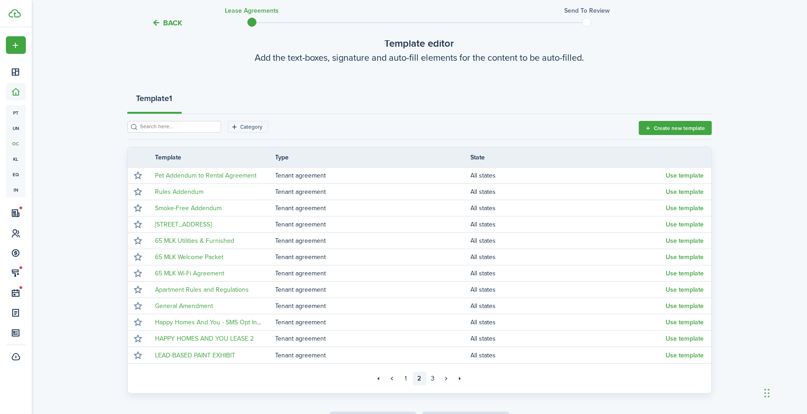
scroll to position [115, 0]
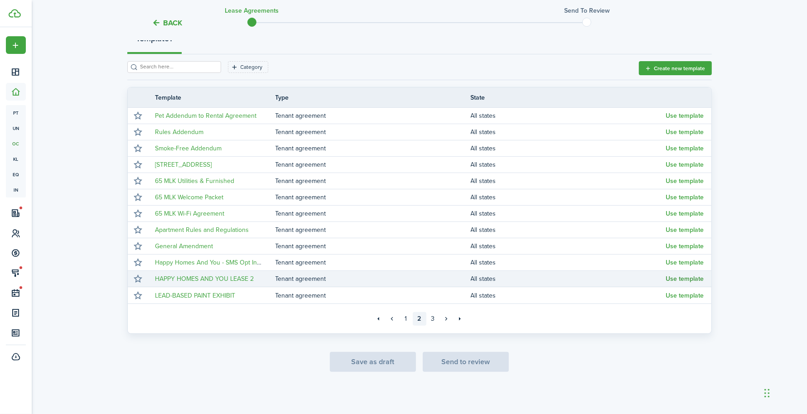
click at [678, 278] on button "Use template" at bounding box center [685, 278] width 38 height 7
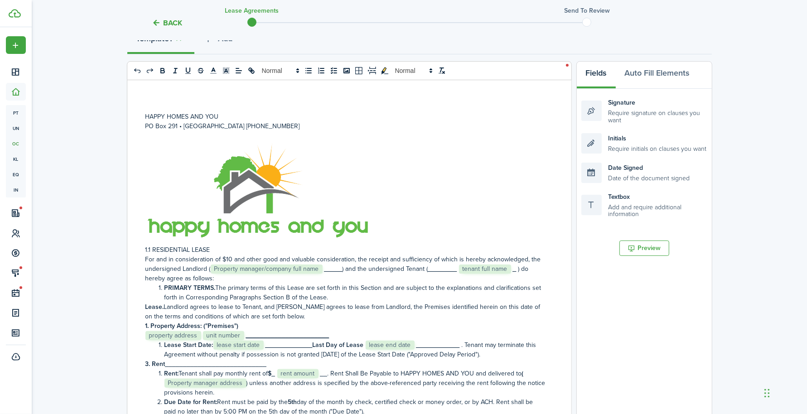
click at [705, 35] on tc-wizard-header "Back Lease Agreements Send to review" at bounding box center [420, 20] width 598 height 41
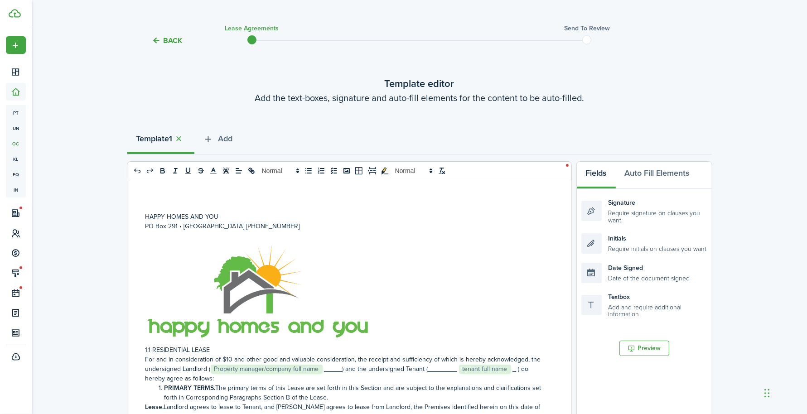
scroll to position [0, 0]
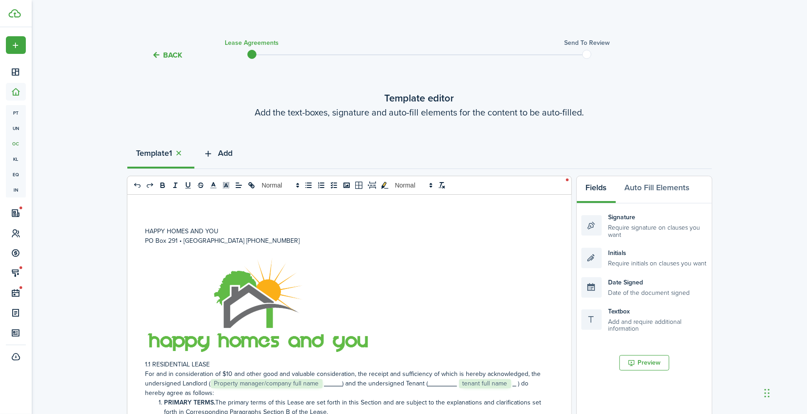
click at [230, 150] on span "Add" at bounding box center [225, 153] width 14 height 12
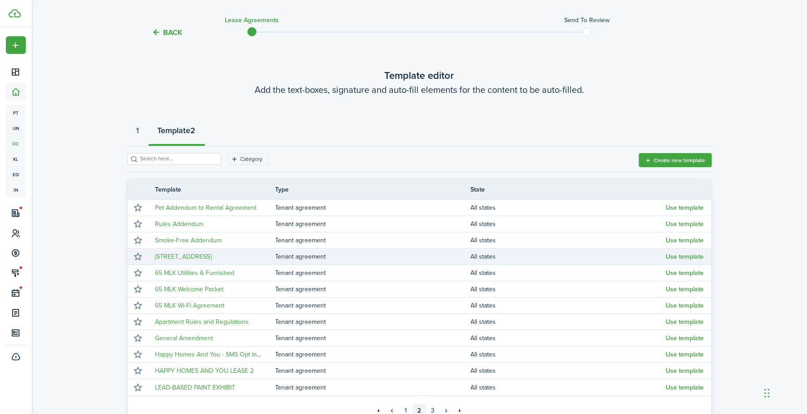
scroll to position [45, 0]
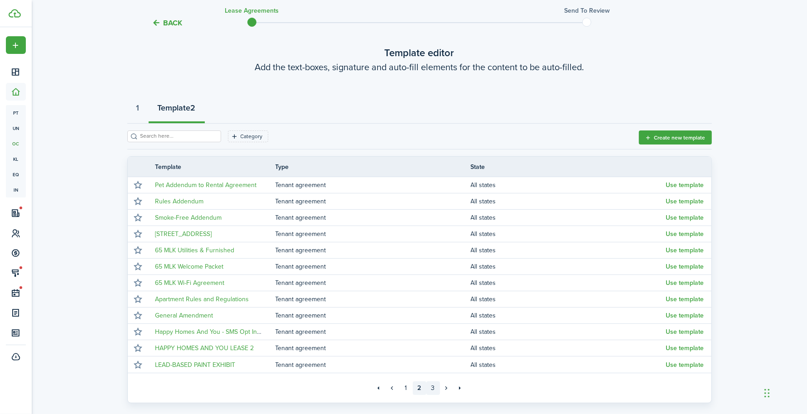
click at [435, 382] on link "3" at bounding box center [433, 388] width 14 height 14
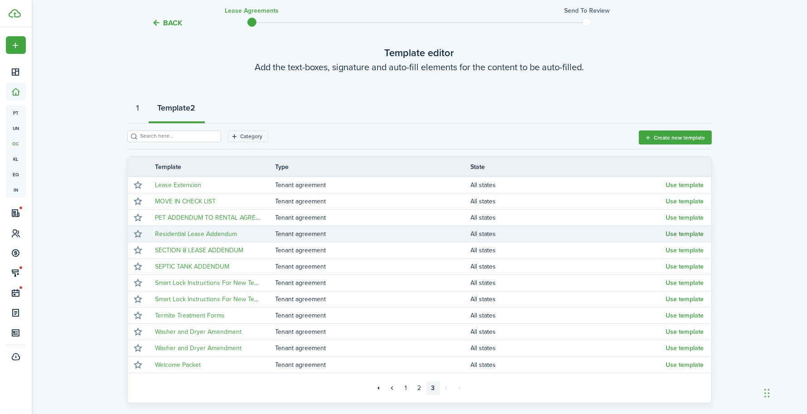
click at [684, 235] on button "Use template" at bounding box center [685, 234] width 38 height 7
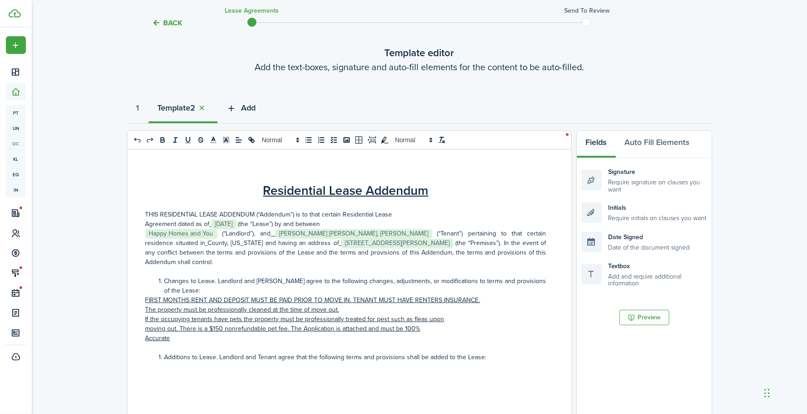
click at [248, 103] on span "Add" at bounding box center [248, 108] width 14 height 12
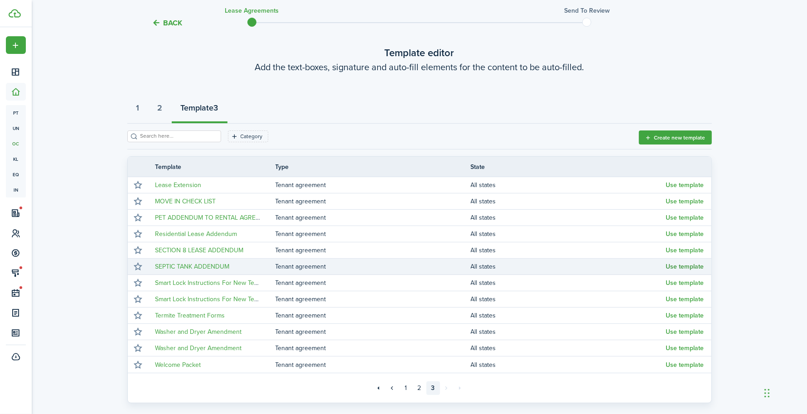
click at [685, 266] on button "Use template" at bounding box center [685, 266] width 38 height 7
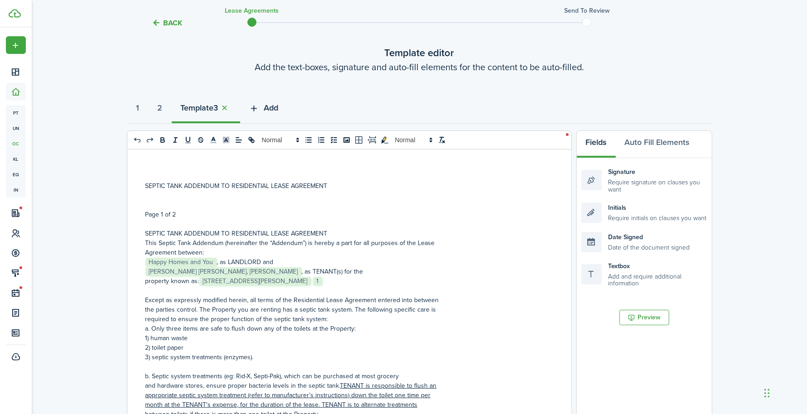
click at [267, 107] on button "Add" at bounding box center [264, 110] width 48 height 27
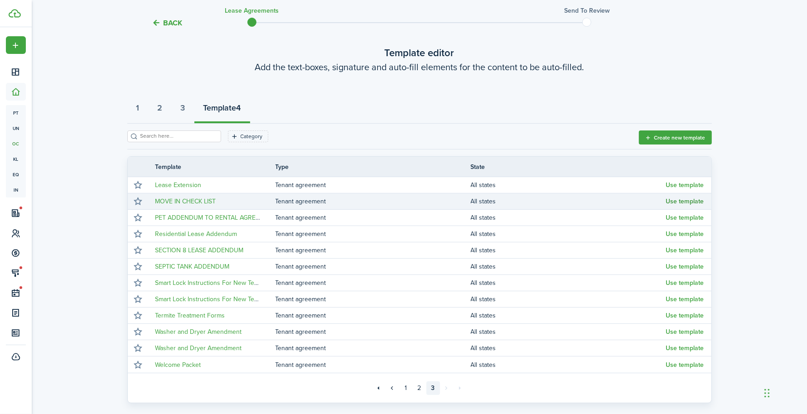
click at [682, 201] on button "Use template" at bounding box center [685, 201] width 38 height 7
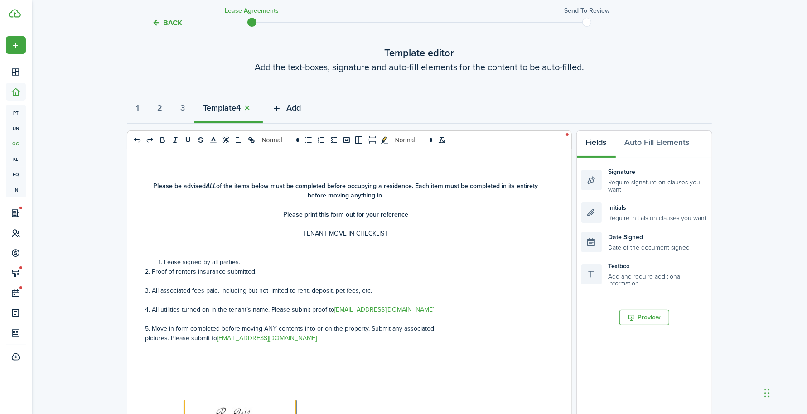
click at [304, 115] on button "Add" at bounding box center [287, 110] width 48 height 27
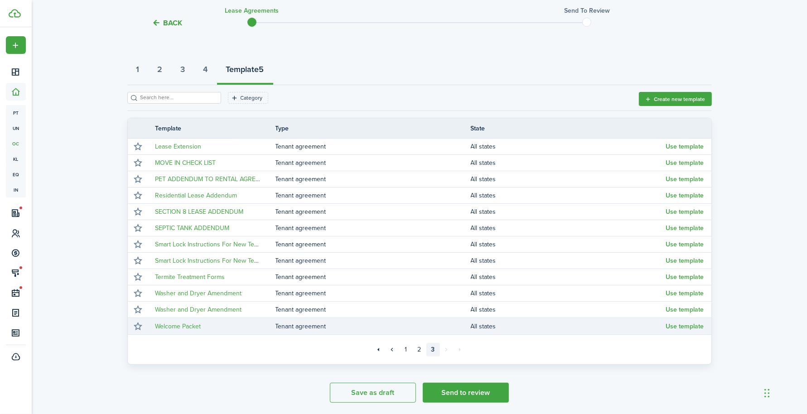
scroll to position [91, 0]
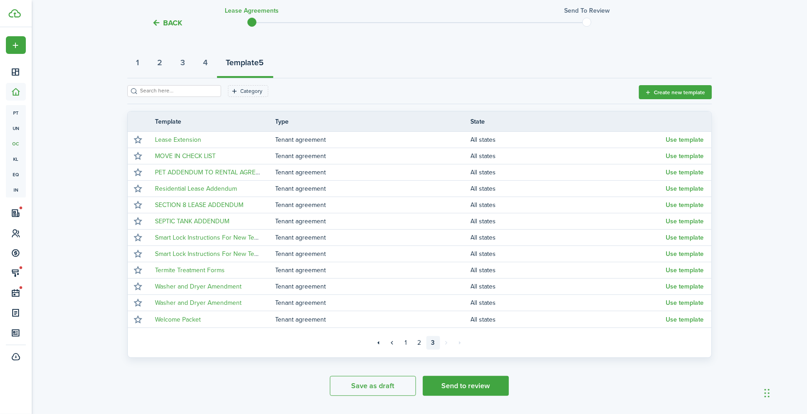
click at [607, 381] on div "Save as draft Send to review" at bounding box center [419, 386] width 584 height 20
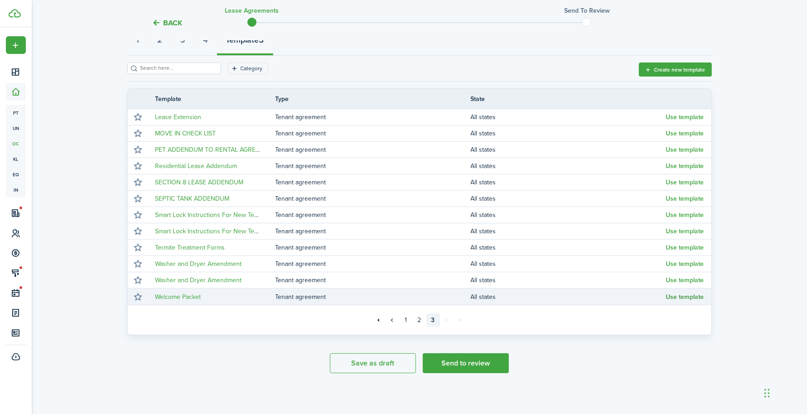
click at [685, 298] on button "Use template" at bounding box center [685, 297] width 38 height 7
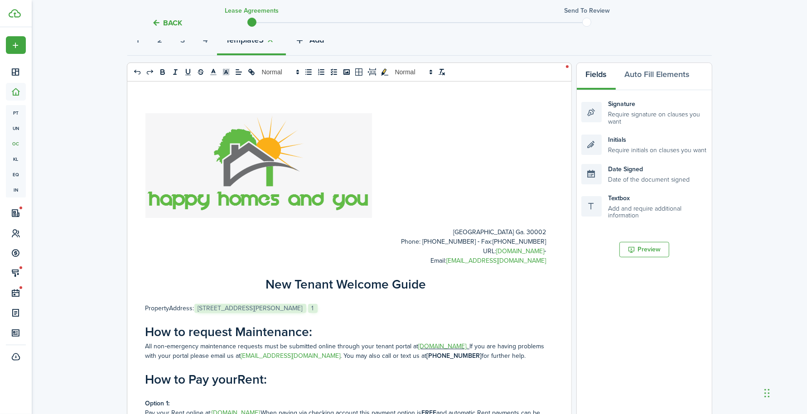
click at [305, 43] on icon "button" at bounding box center [300, 40] width 10 height 10
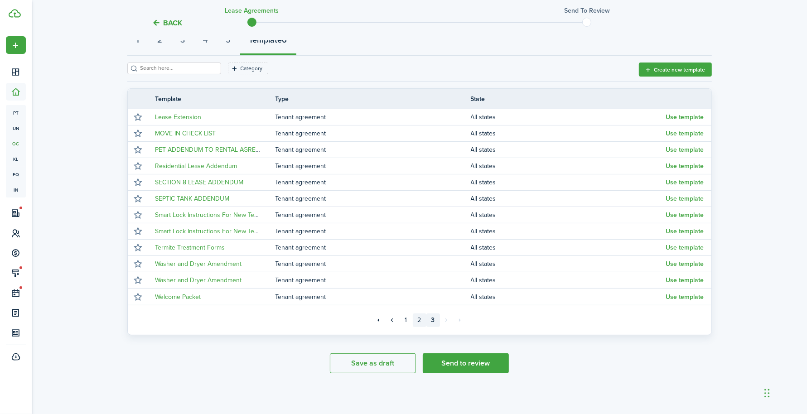
click at [421, 324] on link "2" at bounding box center [420, 321] width 14 height 14
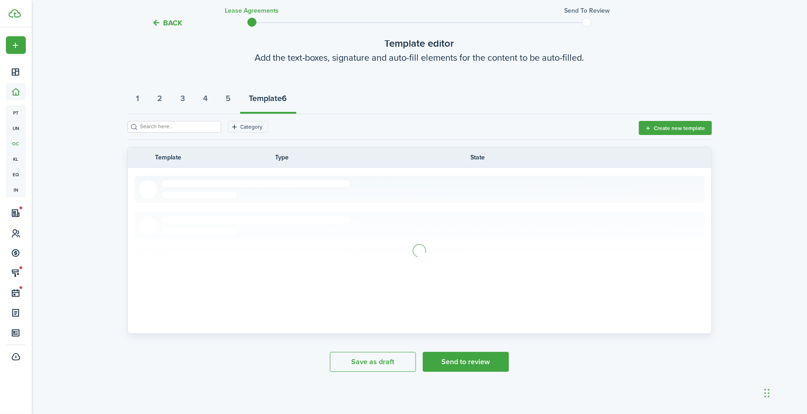
scroll to position [113, 0]
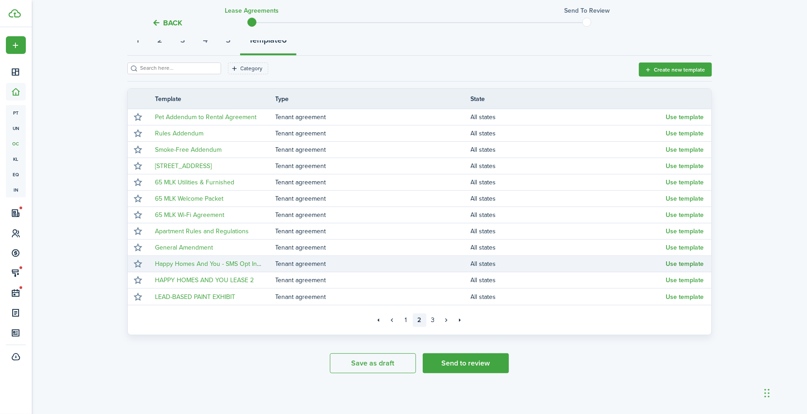
click at [681, 261] on button "Use template" at bounding box center [685, 264] width 38 height 7
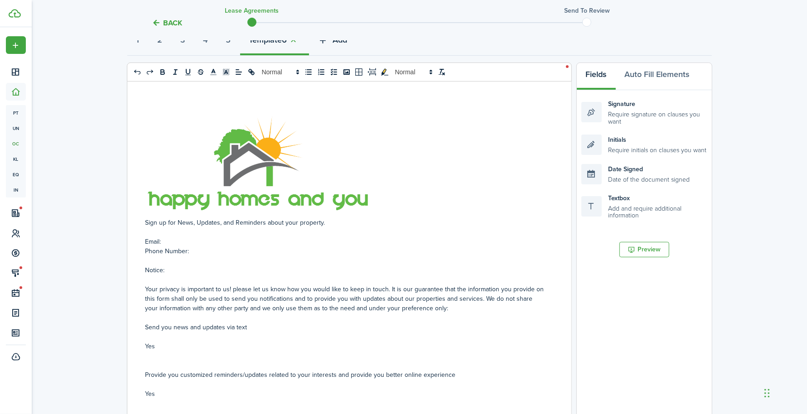
click at [348, 45] on span "Add" at bounding box center [340, 40] width 14 height 12
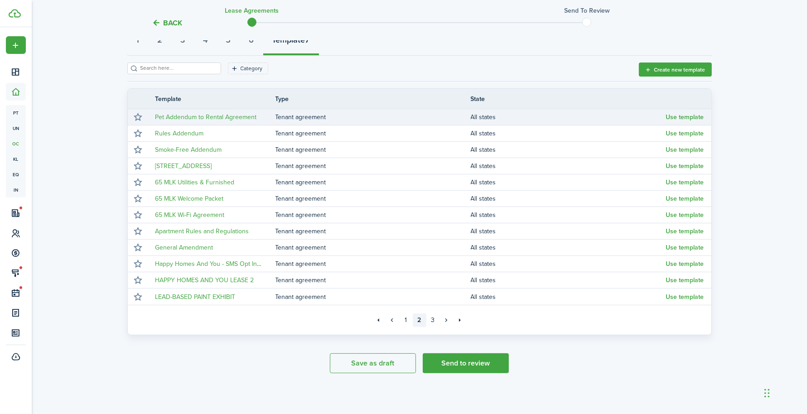
click at [676, 121] on td "Use template" at bounding box center [688, 117] width 45 height 12
click at [684, 116] on button "Use template" at bounding box center [685, 117] width 38 height 7
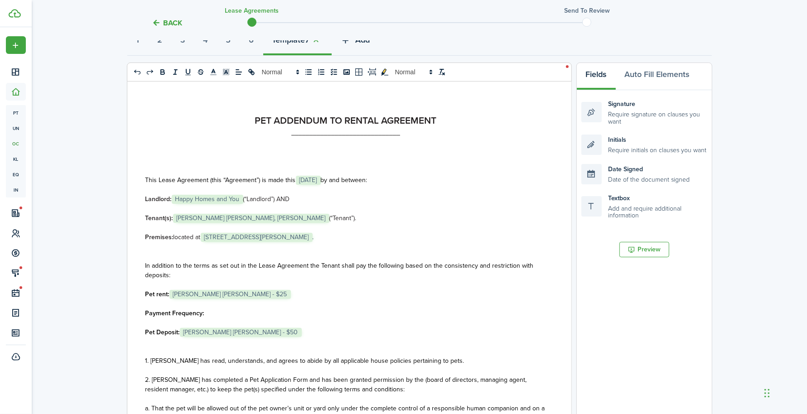
click at [370, 42] on span "Add" at bounding box center [363, 40] width 14 height 12
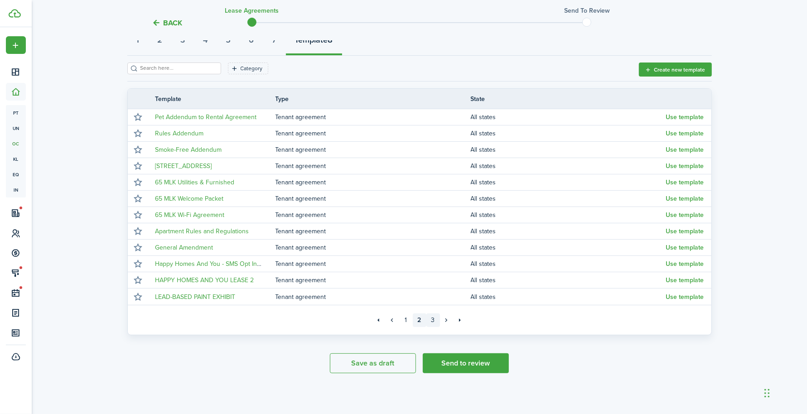
click at [435, 319] on link "3" at bounding box center [433, 321] width 14 height 14
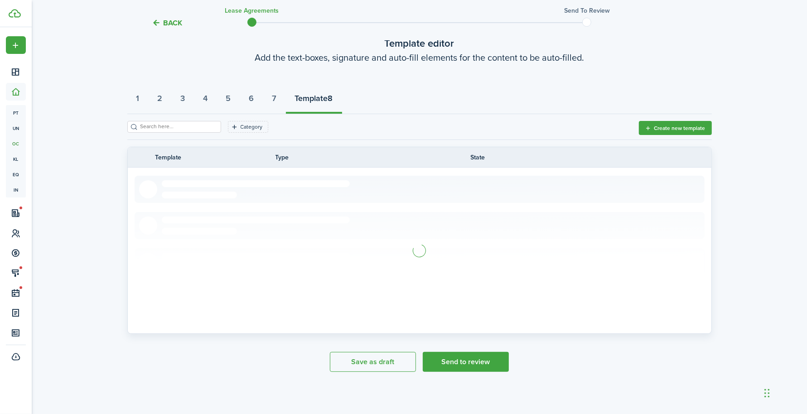
scroll to position [113, 0]
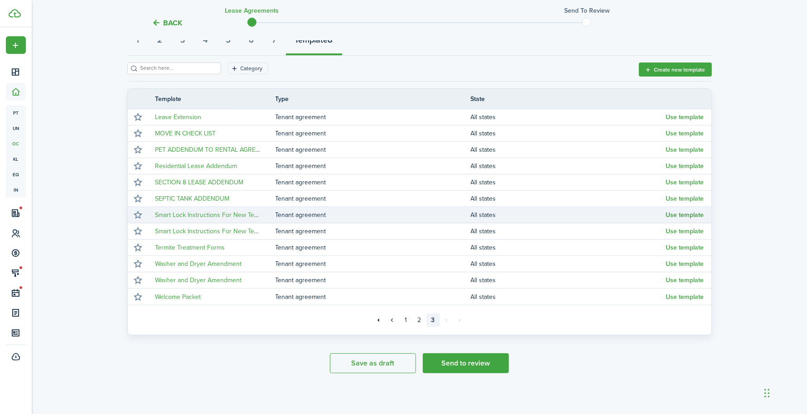
click at [679, 216] on button "Use template" at bounding box center [685, 215] width 38 height 7
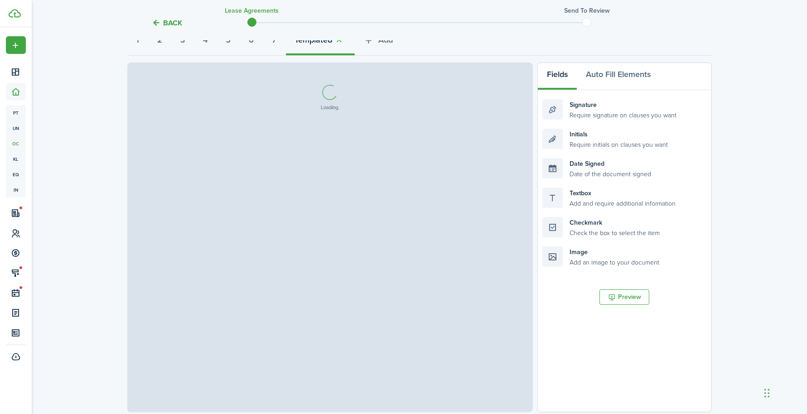
select select "fit"
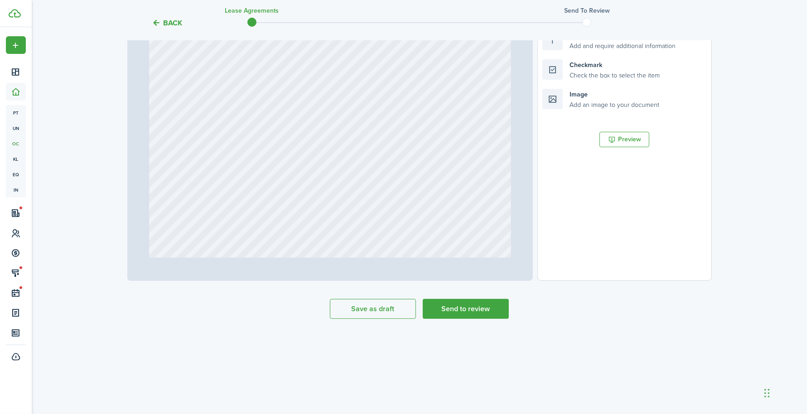
scroll to position [274, 0]
click at [480, 303] on button "Send to review" at bounding box center [466, 306] width 86 height 20
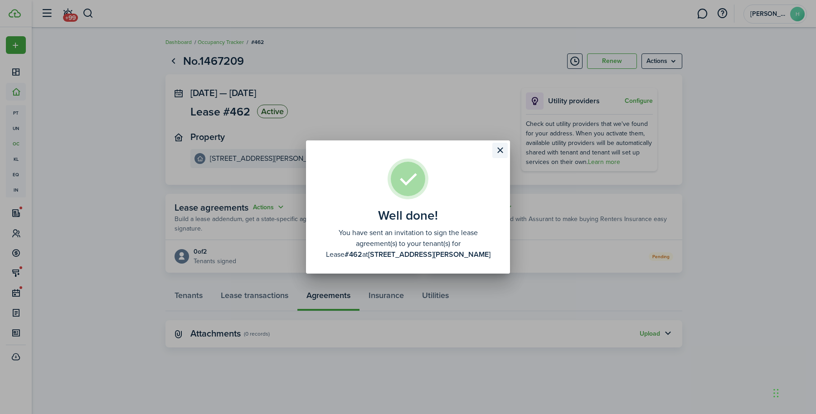
click at [502, 153] on button "Close modal" at bounding box center [499, 150] width 15 height 15
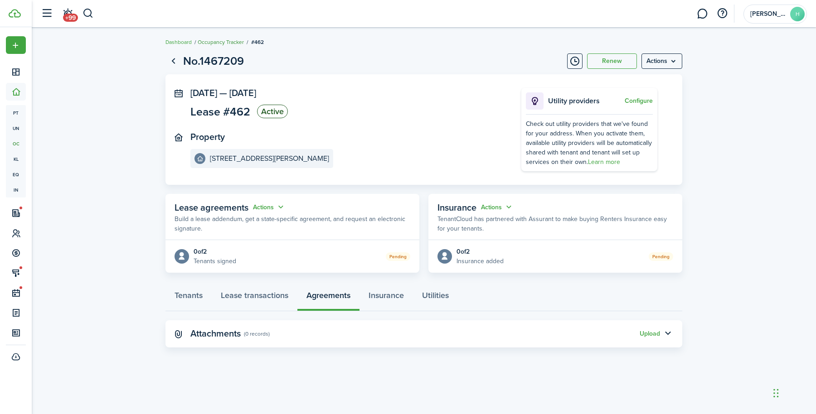
click at [223, 40] on link "Occupancy Tracker" at bounding box center [221, 42] width 46 height 8
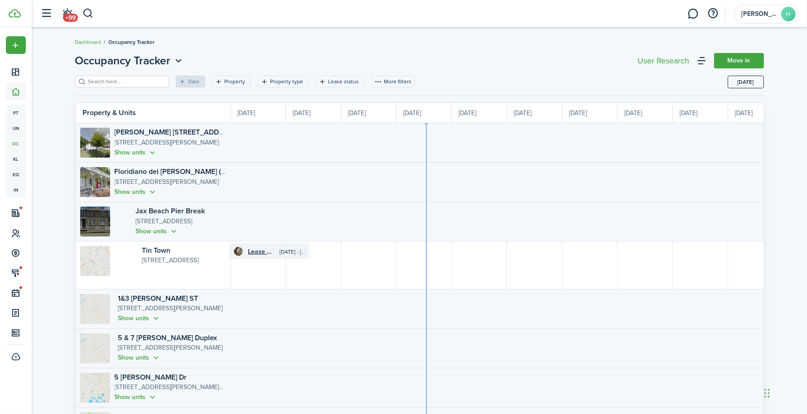
scroll to position [0, 166]
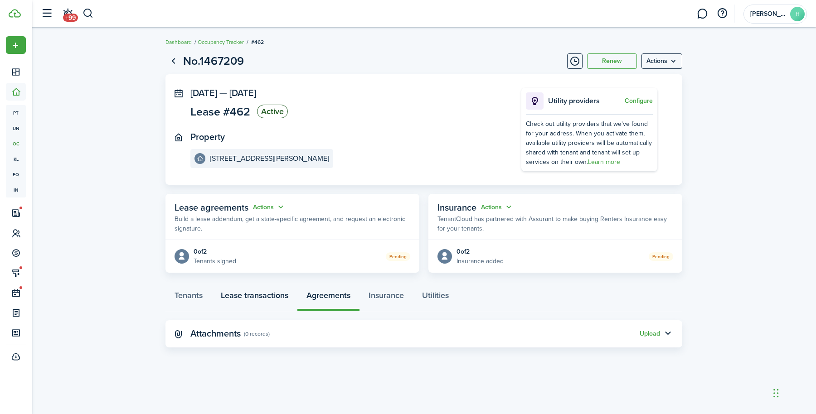
click at [249, 288] on link "Lease transactions" at bounding box center [255, 297] width 86 height 27
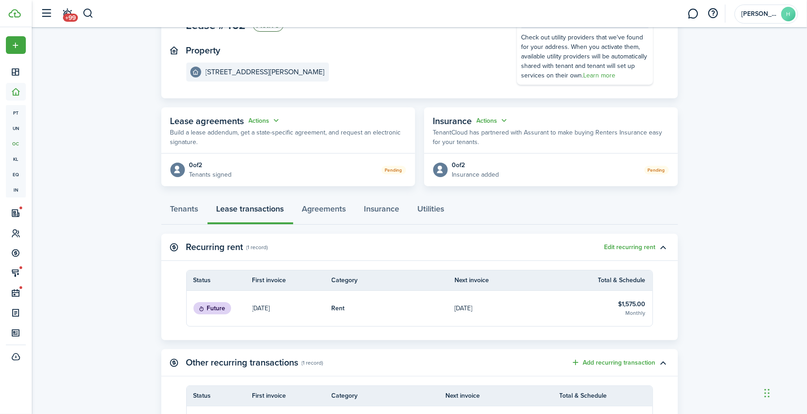
scroll to position [159, 0]
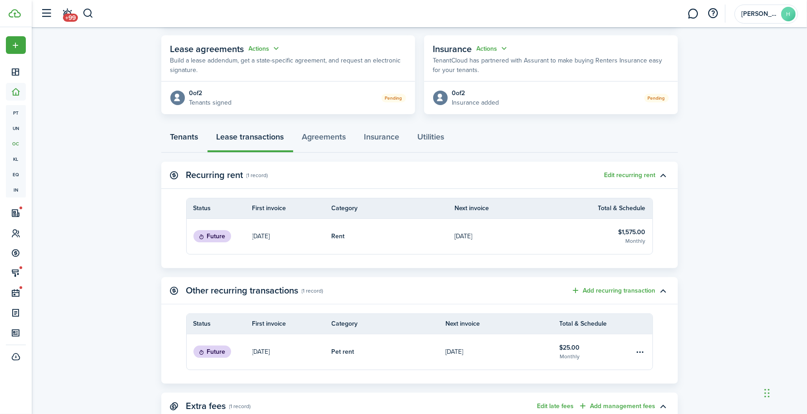
click at [170, 134] on link "Tenants" at bounding box center [184, 139] width 46 height 27
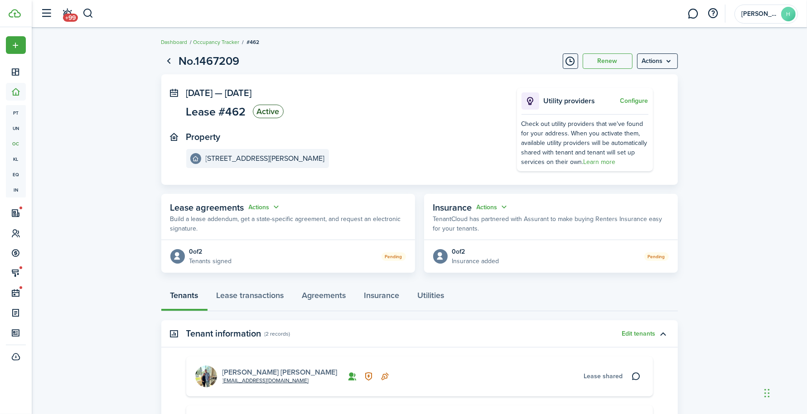
click at [249, 374] on link "[PERSON_NAME] [PERSON_NAME]" at bounding box center [279, 372] width 115 height 10
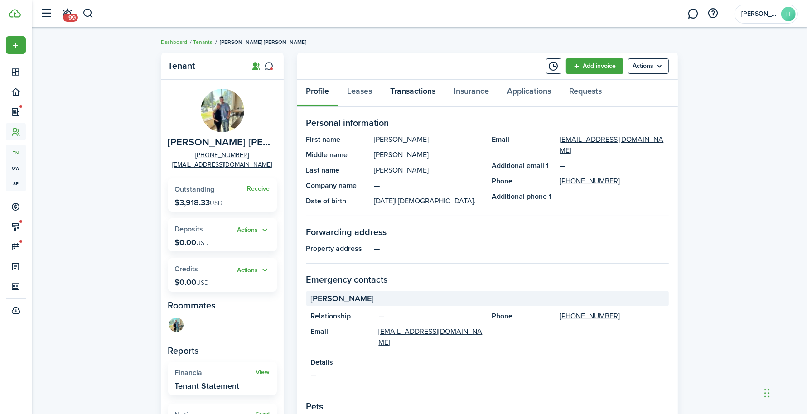
click at [411, 95] on link "Transactions" at bounding box center [412, 93] width 63 height 27
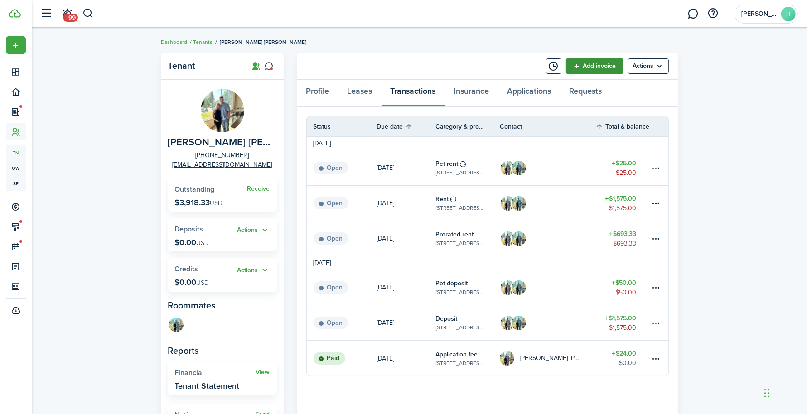
click at [600, 71] on link "Add invoice" at bounding box center [595, 65] width 58 height 15
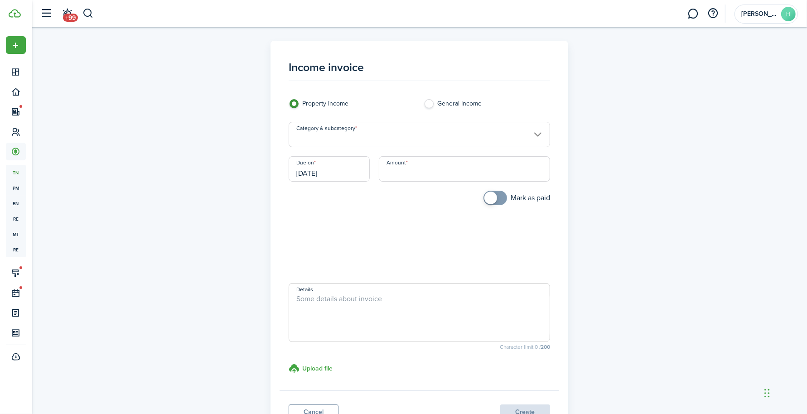
click at [387, 144] on input "Category & subcategory" at bounding box center [419, 134] width 261 height 25
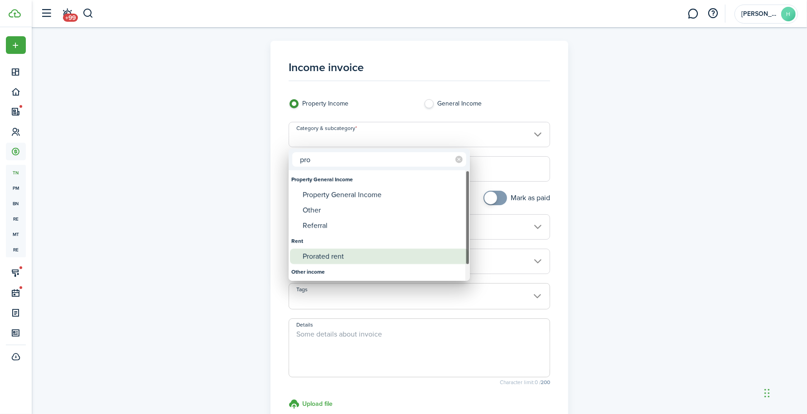
type input "pro"
click at [324, 261] on div "Prorated rent" at bounding box center [383, 256] width 160 height 15
type input "Rent / Prorated rent"
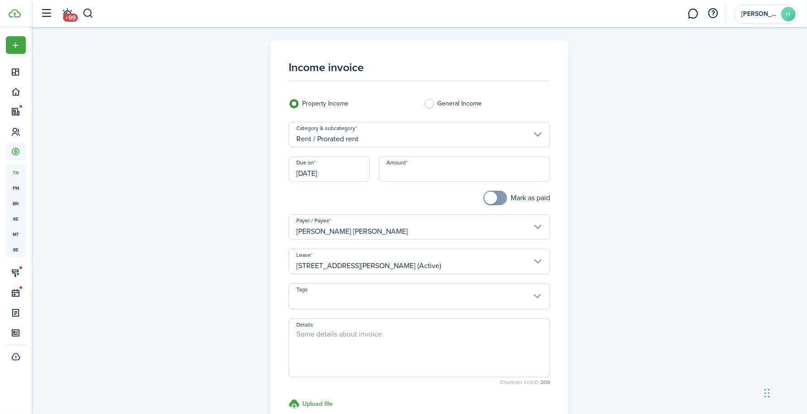
click at [410, 168] on input "Amount" at bounding box center [464, 168] width 171 height 25
paste input "$693.33"
type input "$693.33"
click at [430, 298] on span at bounding box center [419, 301] width 261 height 15
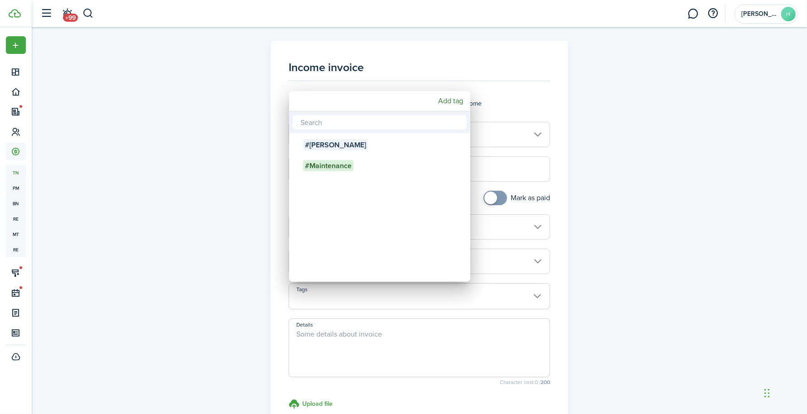
click at [625, 100] on div at bounding box center [404, 207] width 952 height 559
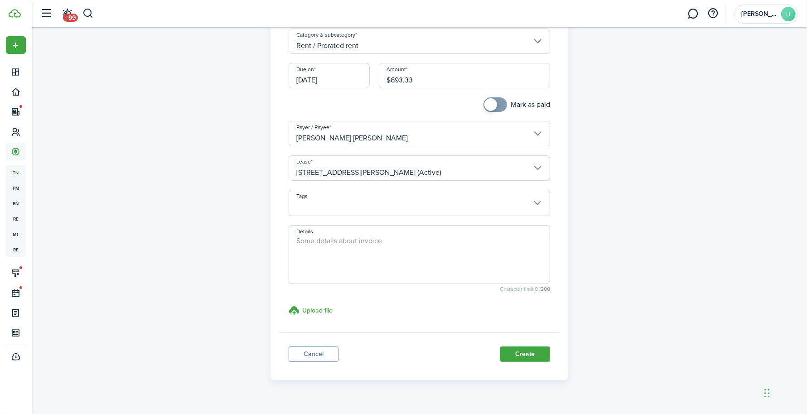
scroll to position [110, 0]
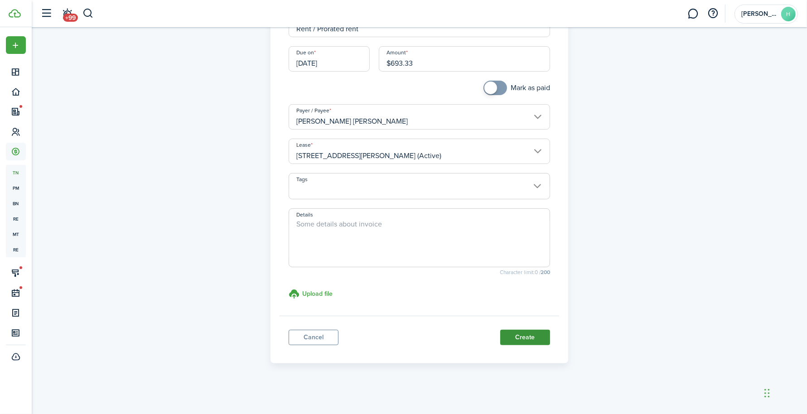
click at [526, 340] on button "Create" at bounding box center [525, 337] width 50 height 15
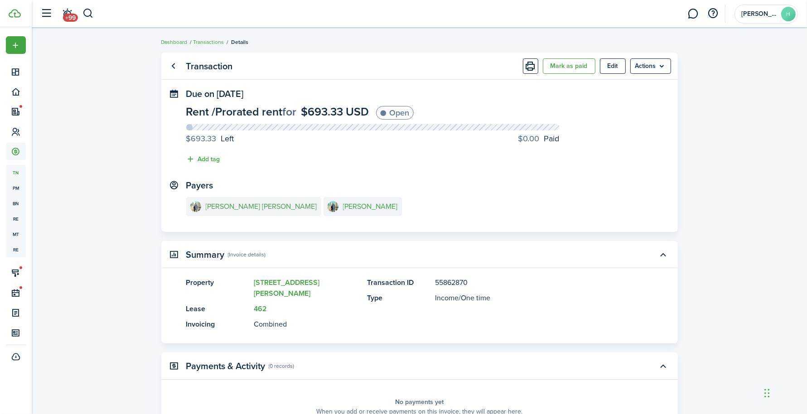
click at [212, 204] on e-details-info-title "[PERSON_NAME] [PERSON_NAME]" at bounding box center [261, 207] width 111 height 8
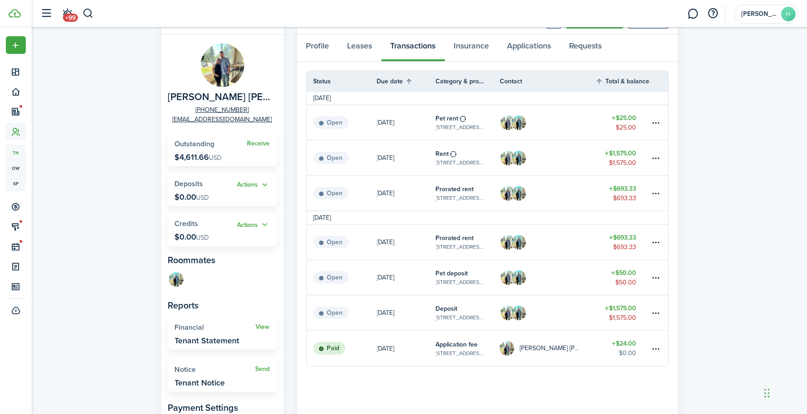
scroll to position [68, 0]
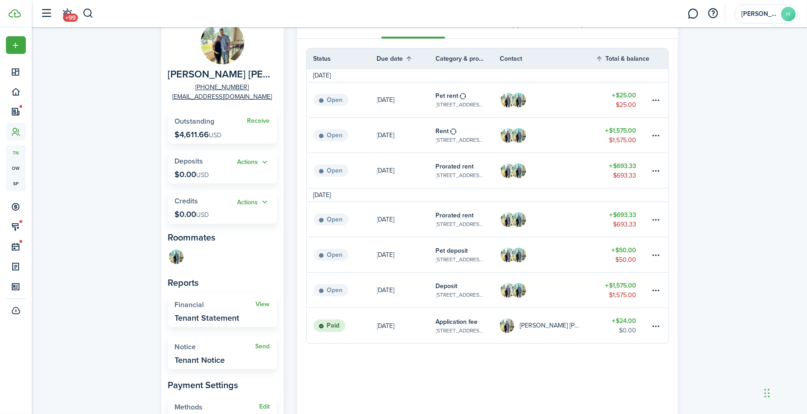
click at [436, 259] on table-subtitle "[STREET_ADDRESS][PERSON_NAME]" at bounding box center [461, 260] width 50 height 8
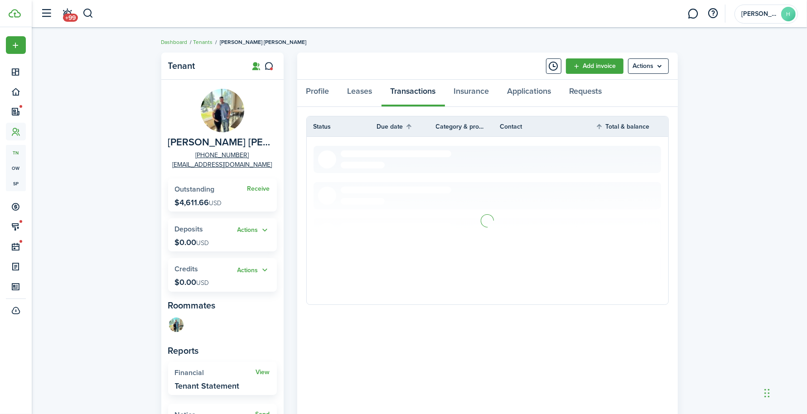
click at [493, 17] on header-wrapper "+99 [PERSON_NAME]" at bounding box center [417, 13] width 762 height 27
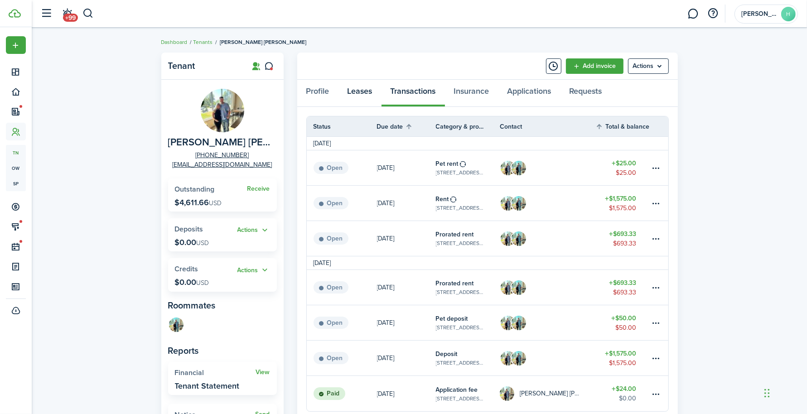
click at [350, 91] on link "Leases" at bounding box center [359, 93] width 43 height 27
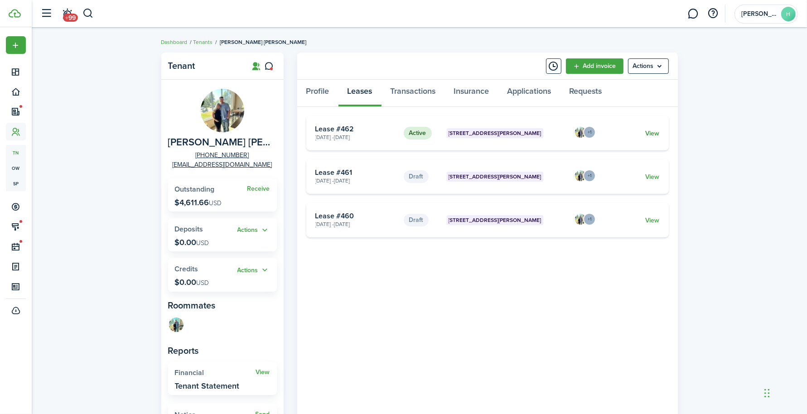
click at [651, 134] on link "View" at bounding box center [652, 134] width 14 height 10
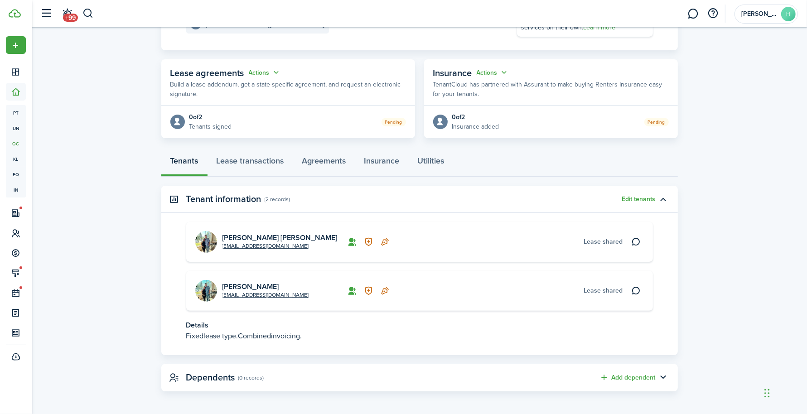
scroll to position [136, 0]
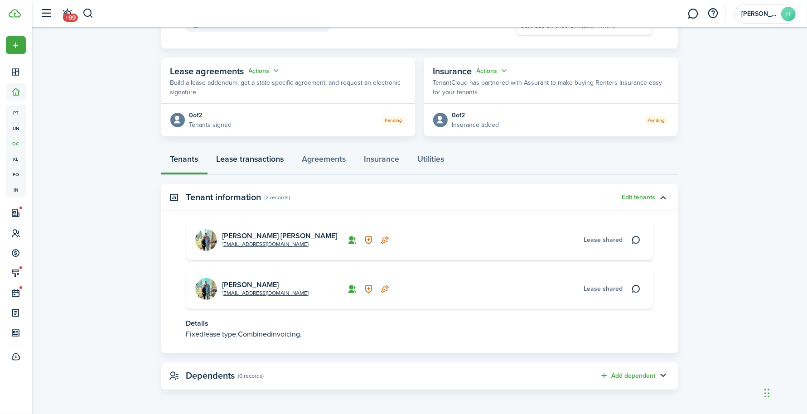
click at [255, 155] on link "Lease transactions" at bounding box center [251, 161] width 86 height 27
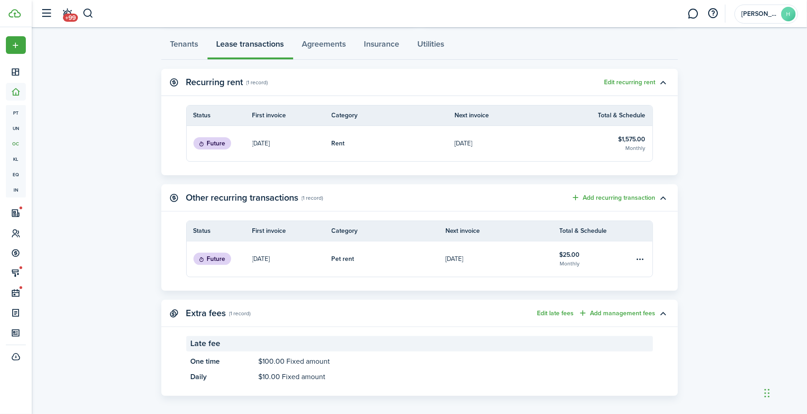
scroll to position [257, 0]
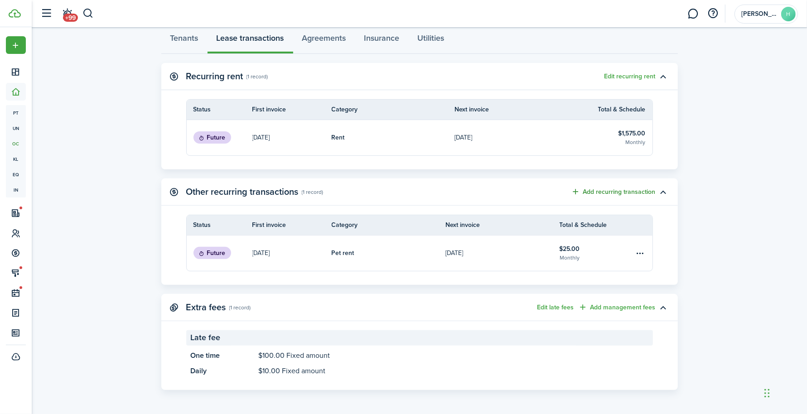
click at [618, 190] on button "Add recurring transaction" at bounding box center [613, 192] width 84 height 10
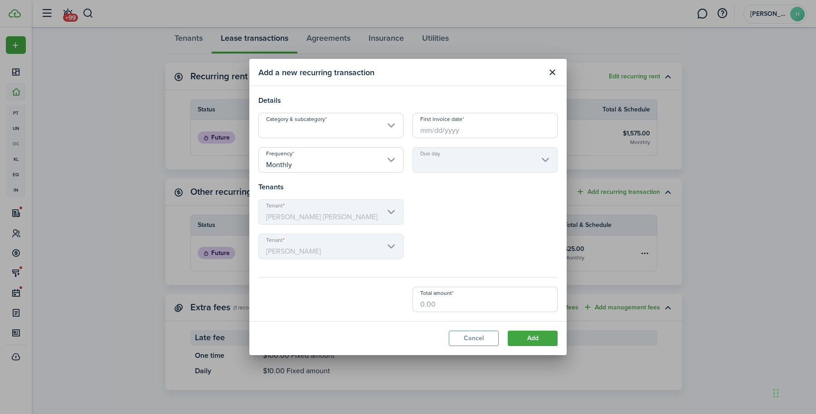
click at [344, 116] on input "Category & subcategory" at bounding box center [330, 125] width 145 height 25
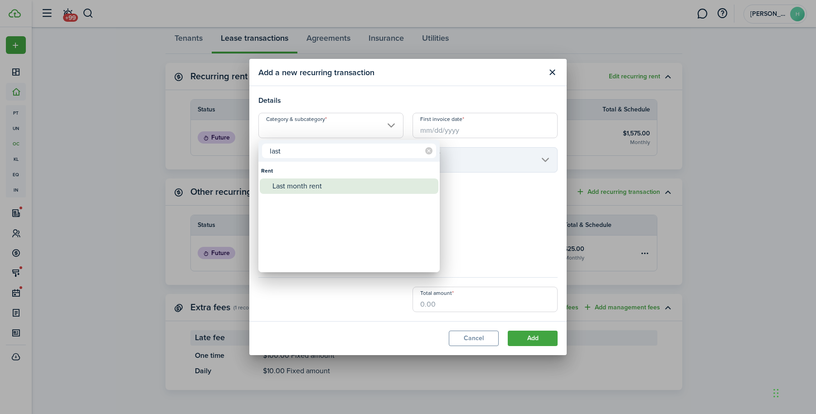
type input "last"
click at [310, 191] on div "Last month rent" at bounding box center [352, 186] width 160 height 15
type input "Rent / Last month rent"
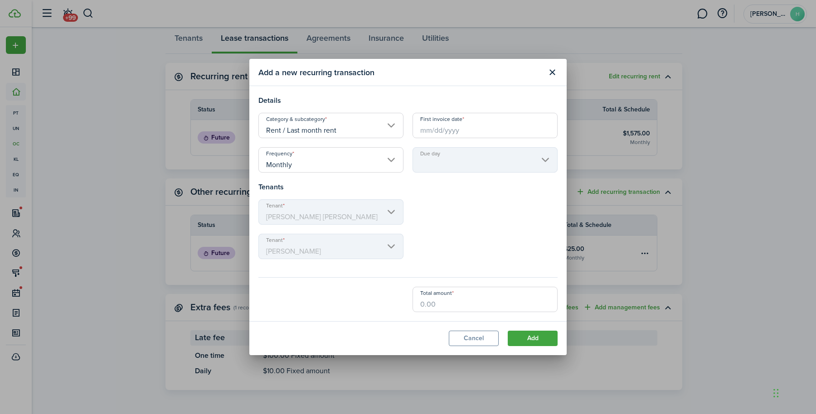
click at [464, 130] on input "First invoice date" at bounding box center [484, 125] width 145 height 25
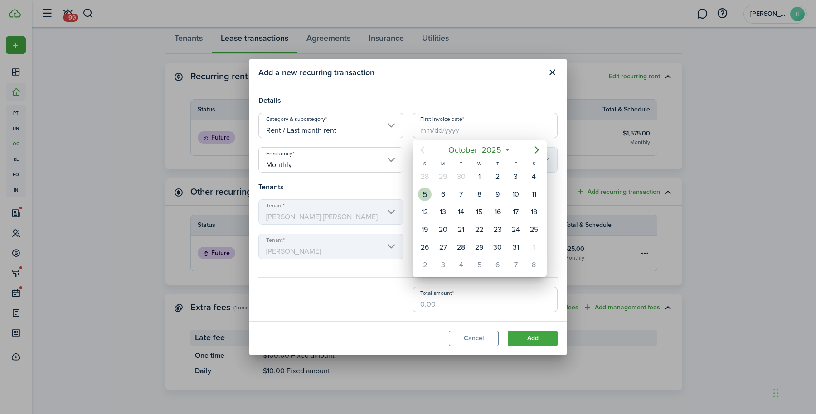
click at [425, 196] on div "5" at bounding box center [425, 195] width 14 height 14
type input "[DATE]"
type input "5th"
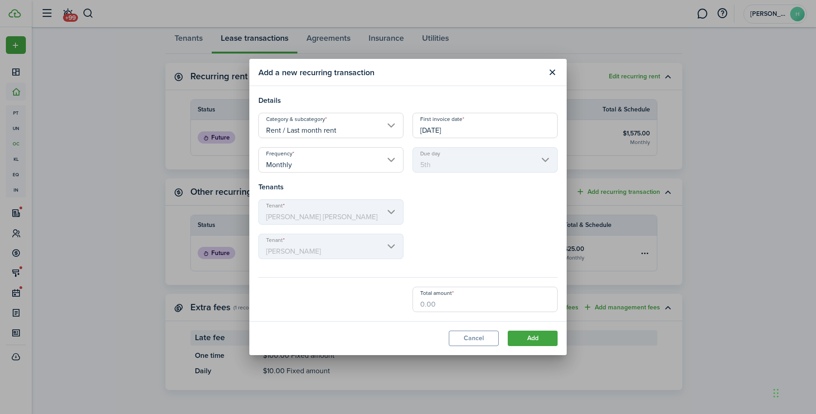
click at [452, 129] on input "[DATE]" at bounding box center [484, 125] width 145 height 25
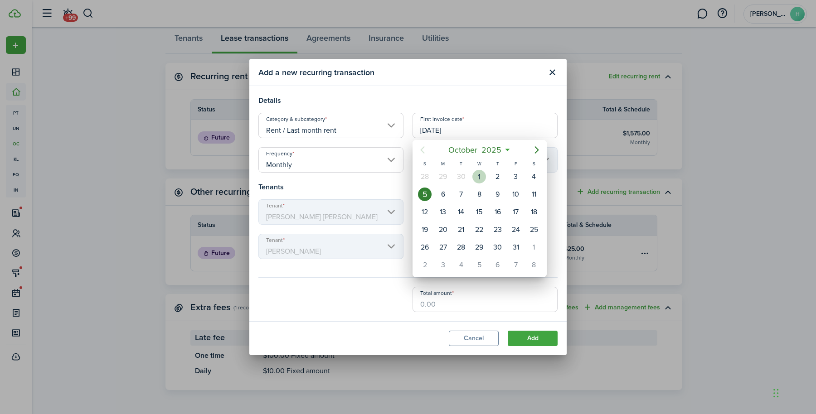
click at [478, 180] on div "1" at bounding box center [479, 177] width 14 height 14
type input "[DATE]"
type input "1st"
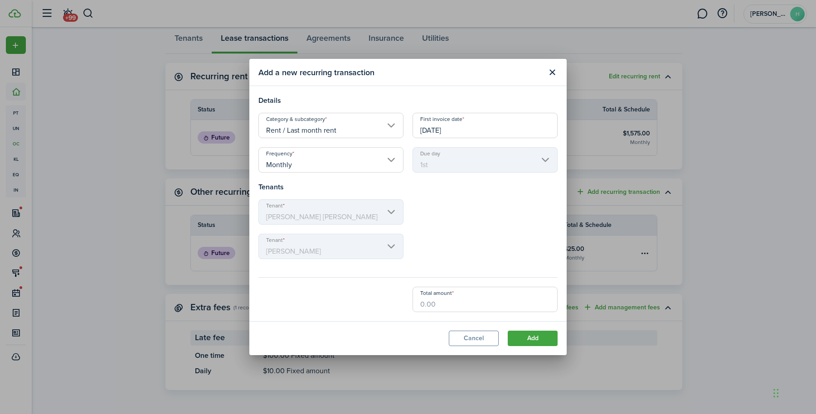
click at [461, 296] on input "Total amount" at bounding box center [484, 299] width 145 height 25
paste input "$72.73"
type input "$72.73"
click at [536, 335] on button "Add" at bounding box center [532, 338] width 50 height 15
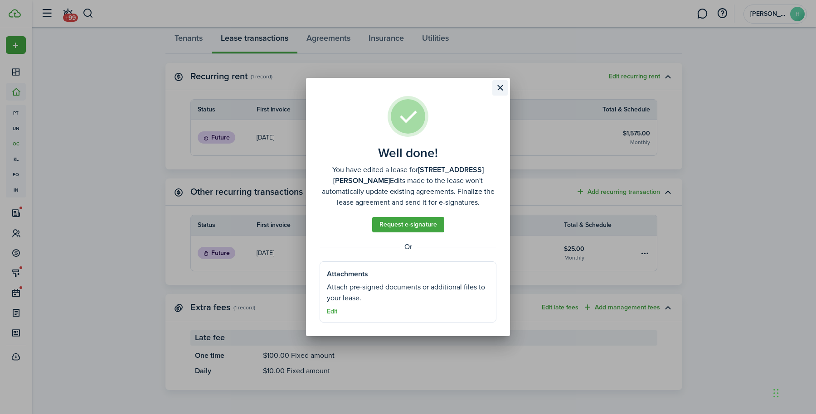
click at [500, 82] on button "Close modal" at bounding box center [499, 87] width 15 height 15
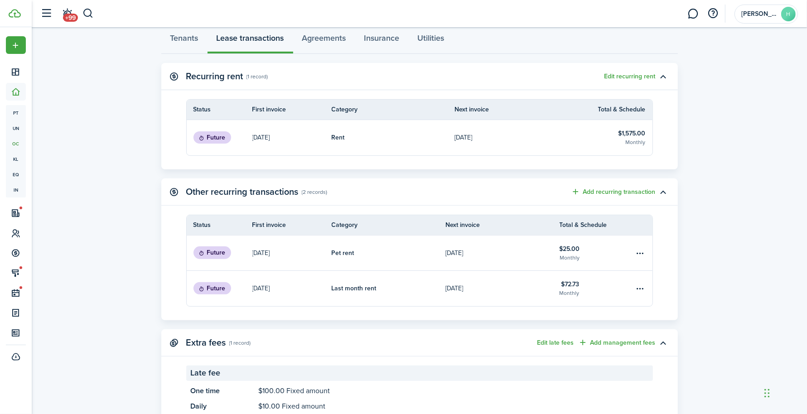
scroll to position [0, 0]
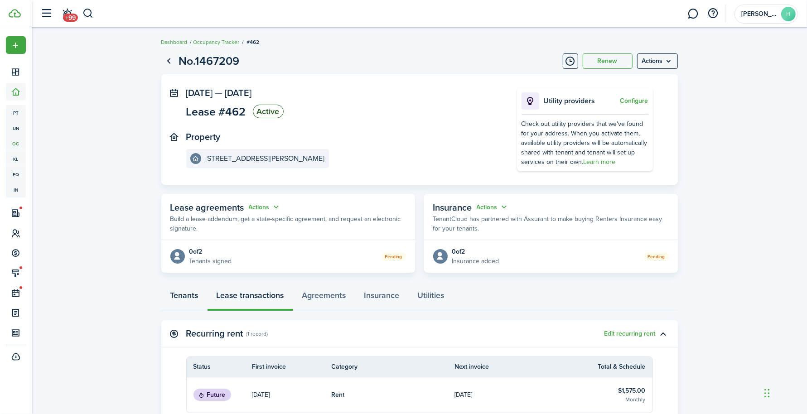
click at [184, 294] on link "Tenants" at bounding box center [184, 297] width 46 height 27
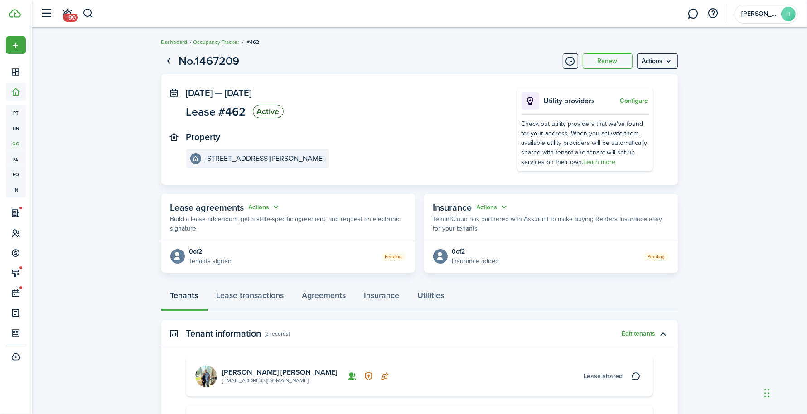
click at [234, 378] on link "[EMAIL_ADDRESS][DOMAIN_NAME]" at bounding box center [265, 381] width 87 height 8
click at [231, 372] on link "[PERSON_NAME] [PERSON_NAME]" at bounding box center [279, 372] width 115 height 10
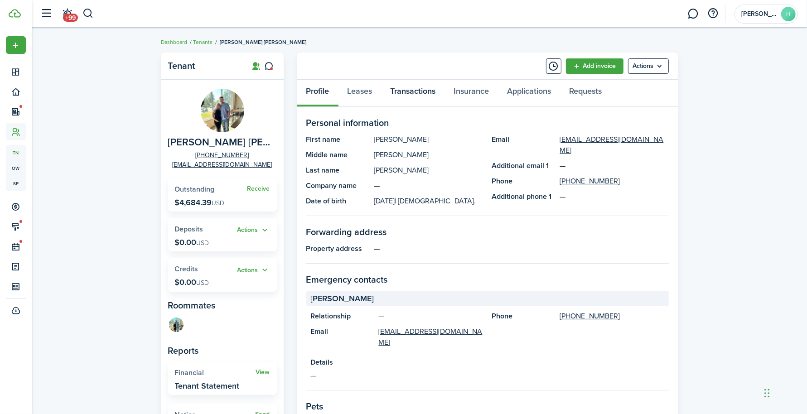
click at [417, 82] on link "Transactions" at bounding box center [412, 93] width 63 height 27
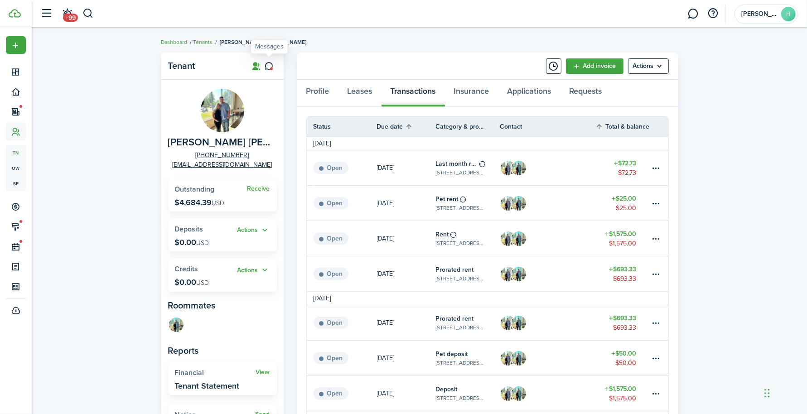
click at [270, 66] on icon at bounding box center [269, 66] width 10 height 9
click at [735, 188] on div "Tenant [PERSON_NAME] [PERSON_NAME] [PHONE_NUMBER] [EMAIL_ADDRESS][DOMAIN_NAME] …" at bounding box center [419, 310] width 775 height 525
click at [266, 65] on icon at bounding box center [269, 66] width 10 height 9
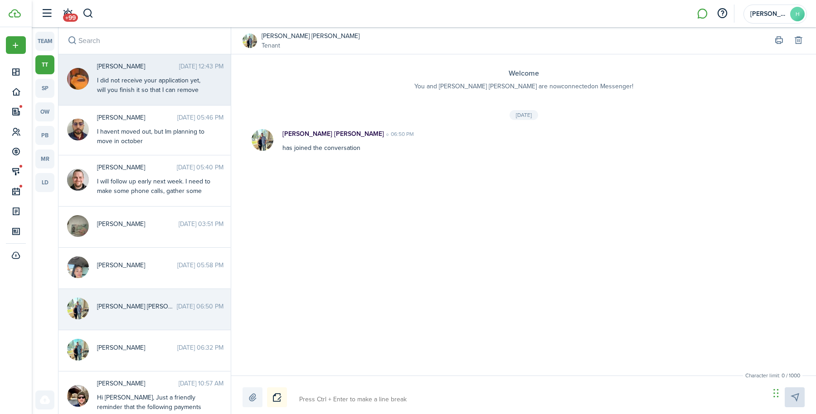
click at [184, 72] on div "[PERSON_NAME] [DATE] 12:43 PM I did not receive your application yet, will you …" at bounding box center [160, 79] width 140 height 34
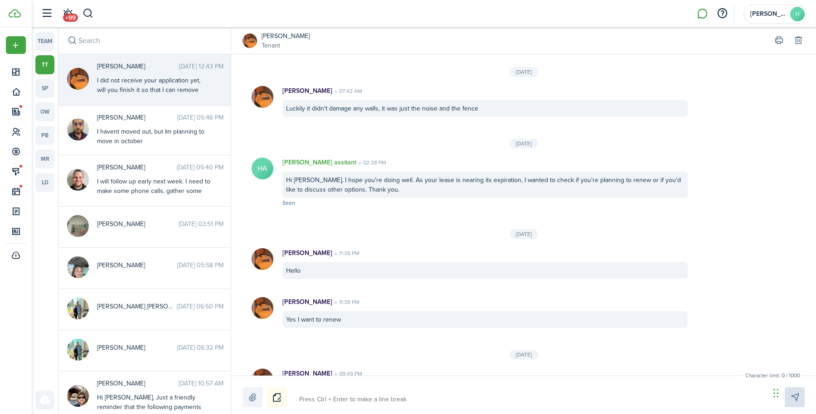
scroll to position [955, 0]
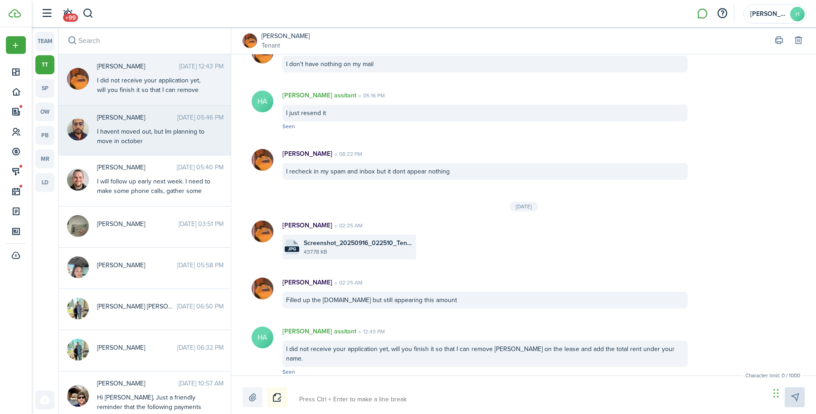
click at [176, 129] on div "I havent moved out, but Im planning to move in october" at bounding box center [153, 136] width 113 height 19
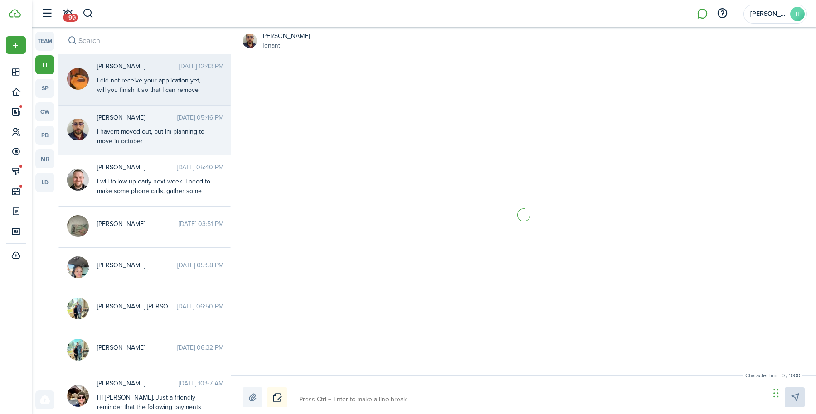
click at [171, 74] on div "[PERSON_NAME] [DATE] 12:43 PM I did not receive your application yet, will you …" at bounding box center [160, 79] width 140 height 34
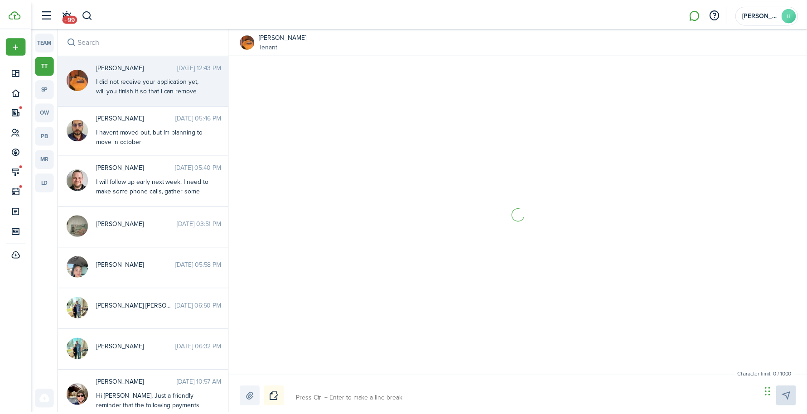
scroll to position [955, 0]
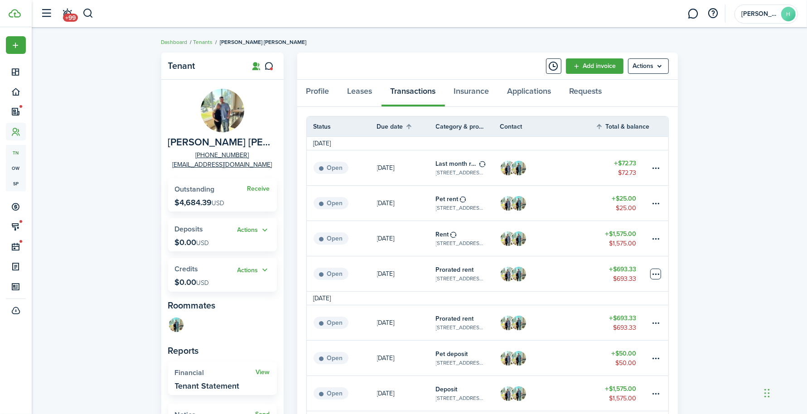
click at [655, 276] on table-menu-btn-icon at bounding box center [655, 274] width 11 height 11
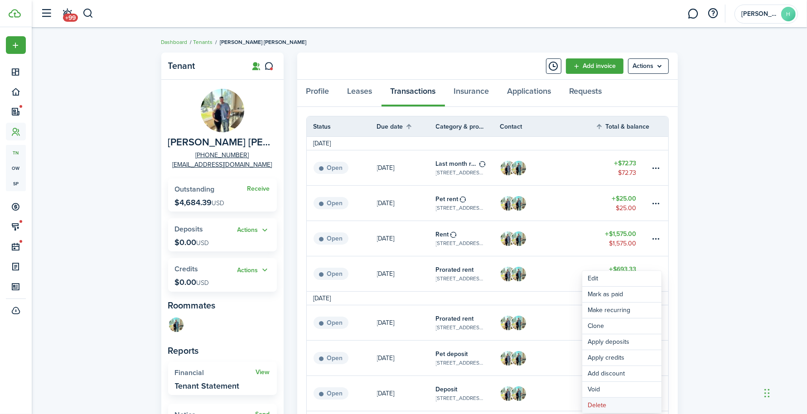
click at [604, 402] on button "Delete" at bounding box center [621, 405] width 79 height 15
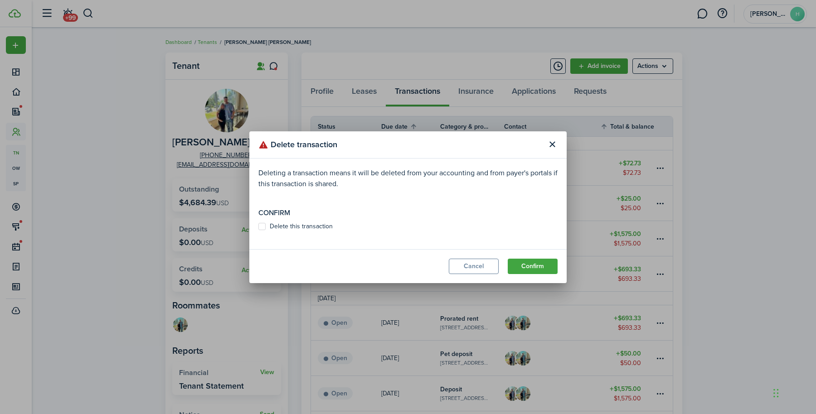
click at [321, 225] on label "Delete this transaction" at bounding box center [295, 226] width 74 height 7
click at [258, 226] on input "Delete this transaction" at bounding box center [258, 226] width 0 height 0
checkbox input "true"
click at [535, 266] on button "Confirm" at bounding box center [532, 266] width 50 height 15
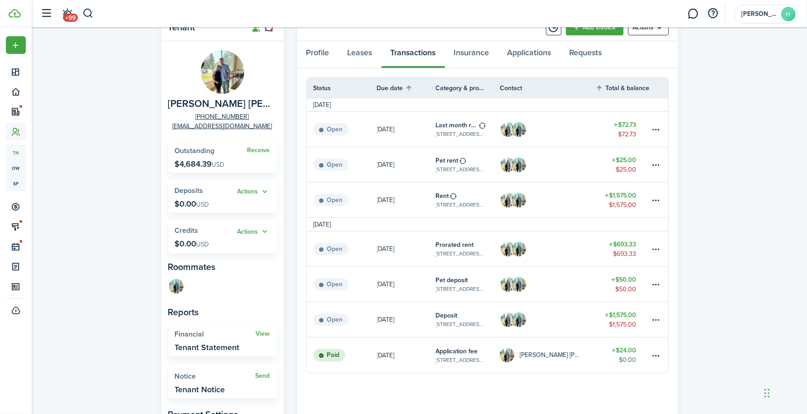
scroll to position [45, 0]
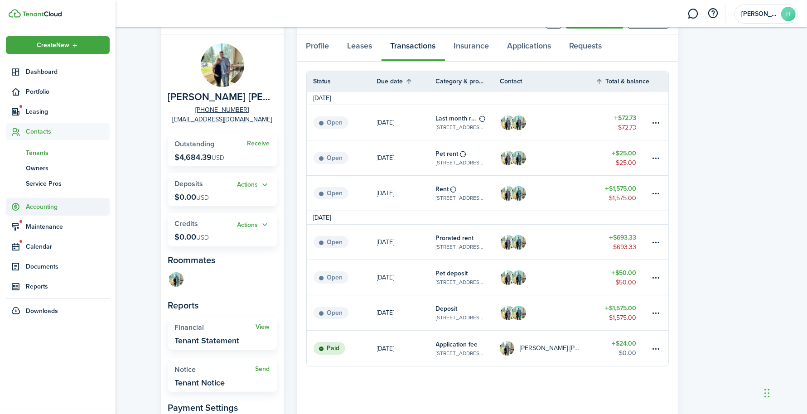
click at [36, 212] on span "Accounting" at bounding box center [58, 207] width 104 height 18
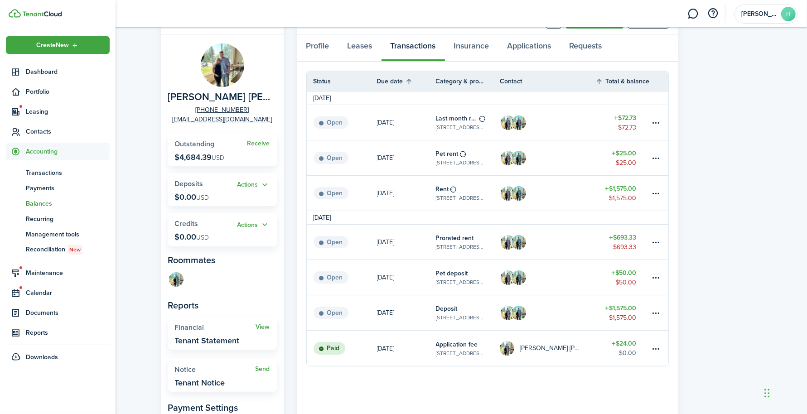
click at [36, 202] on span "Balances" at bounding box center [68, 204] width 84 height 10
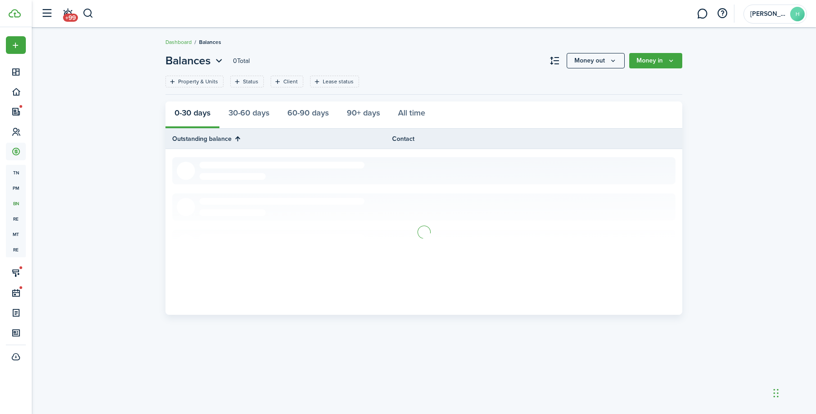
click at [517, 350] on div "Balances 0 Total Money out Money in Property & Units Status Client Lease status…" at bounding box center [424, 221] width 526 height 337
